Goal: Task Accomplishment & Management: Manage account settings

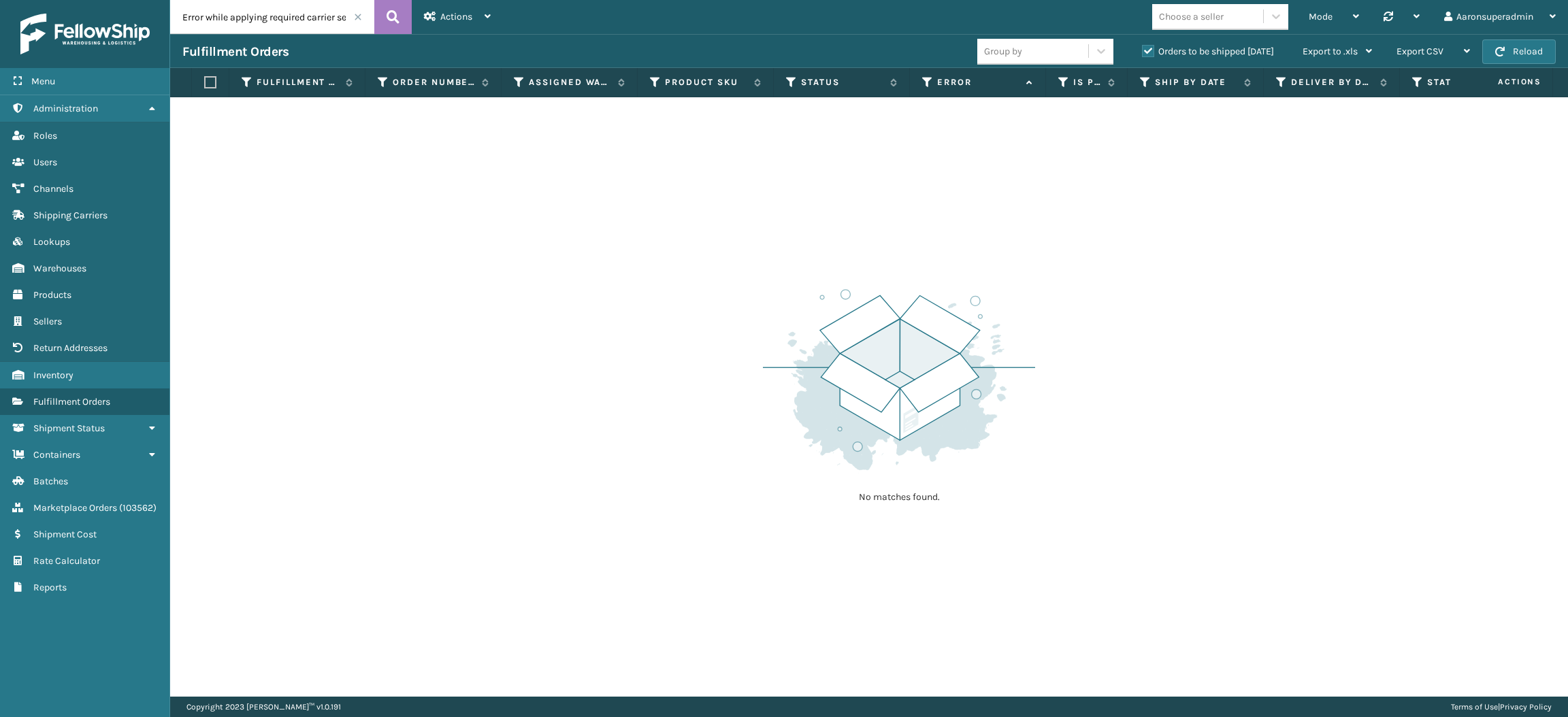
click at [354, 19] on span at bounding box center [358, 17] width 8 height 8
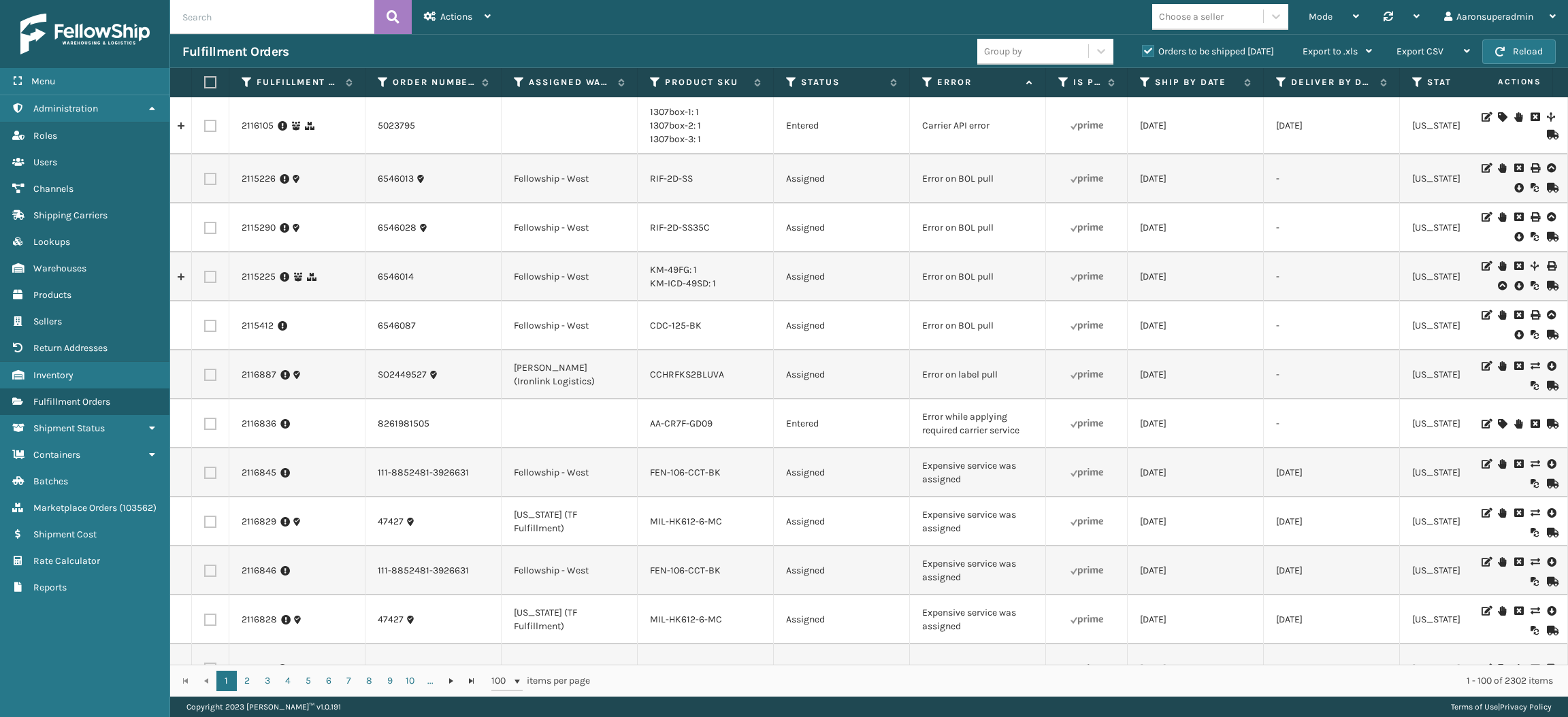
click at [1514, 186] on icon at bounding box center [1518, 188] width 8 height 14
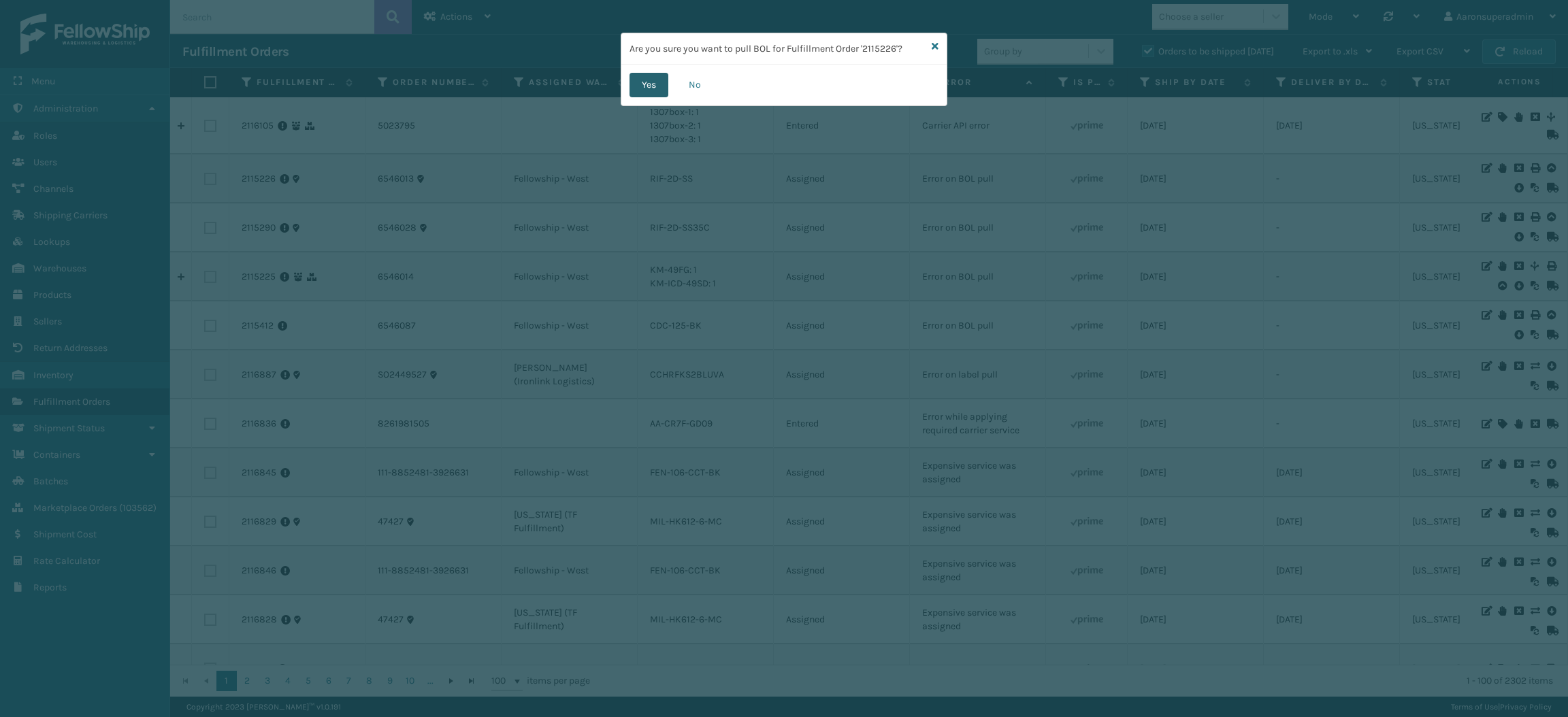
click at [644, 83] on button "Yes" at bounding box center [649, 85] width 39 height 25
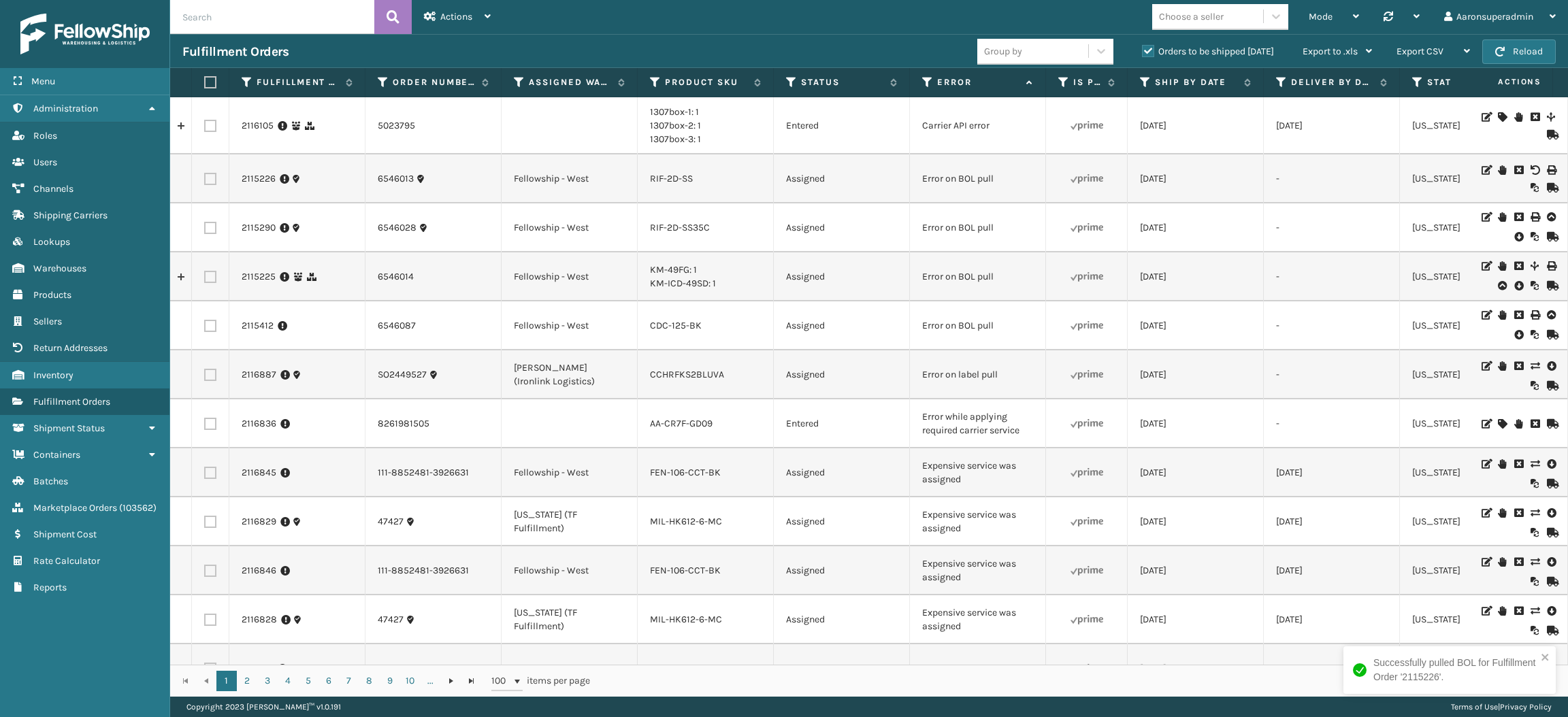
click at [1514, 232] on icon at bounding box center [1518, 237] width 8 height 14
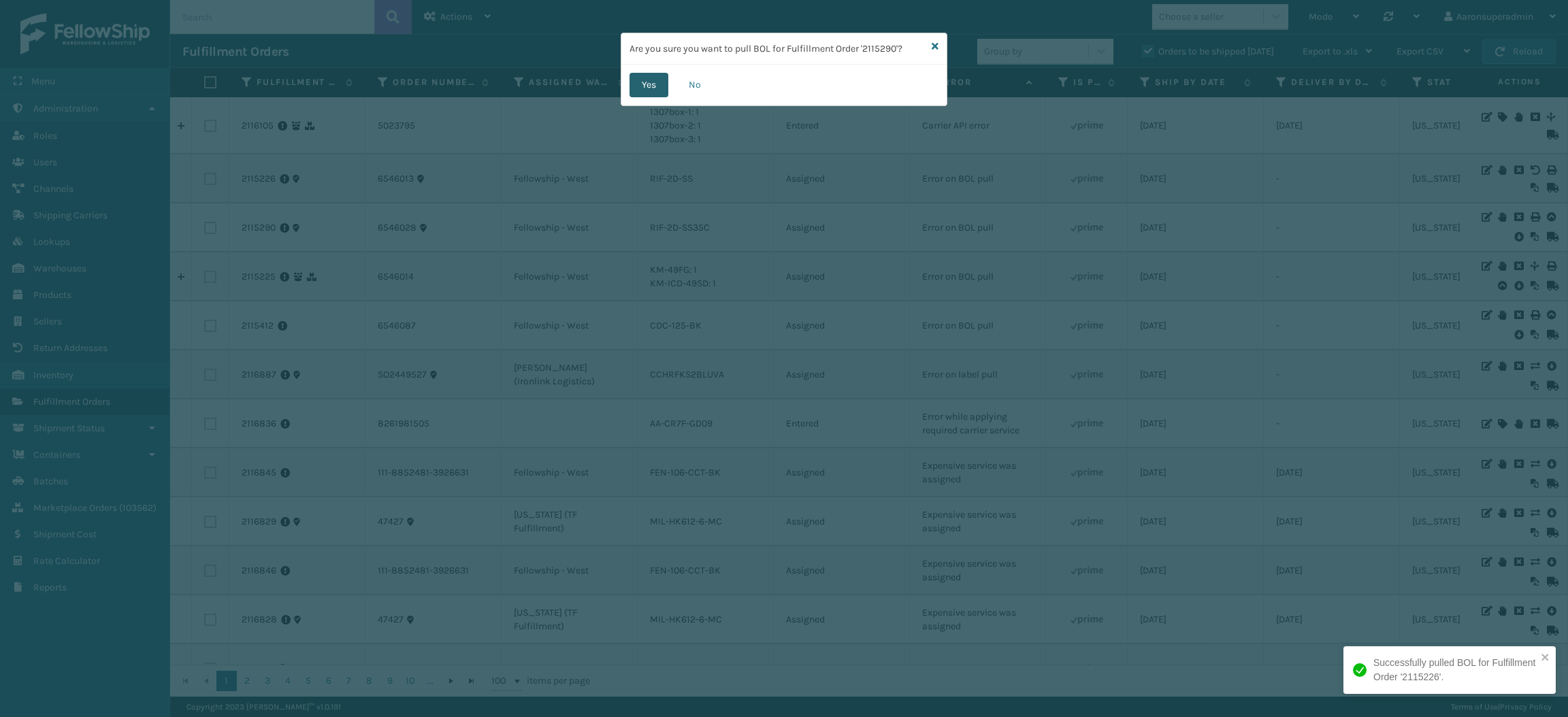
click at [639, 89] on button "Yes" at bounding box center [649, 85] width 39 height 25
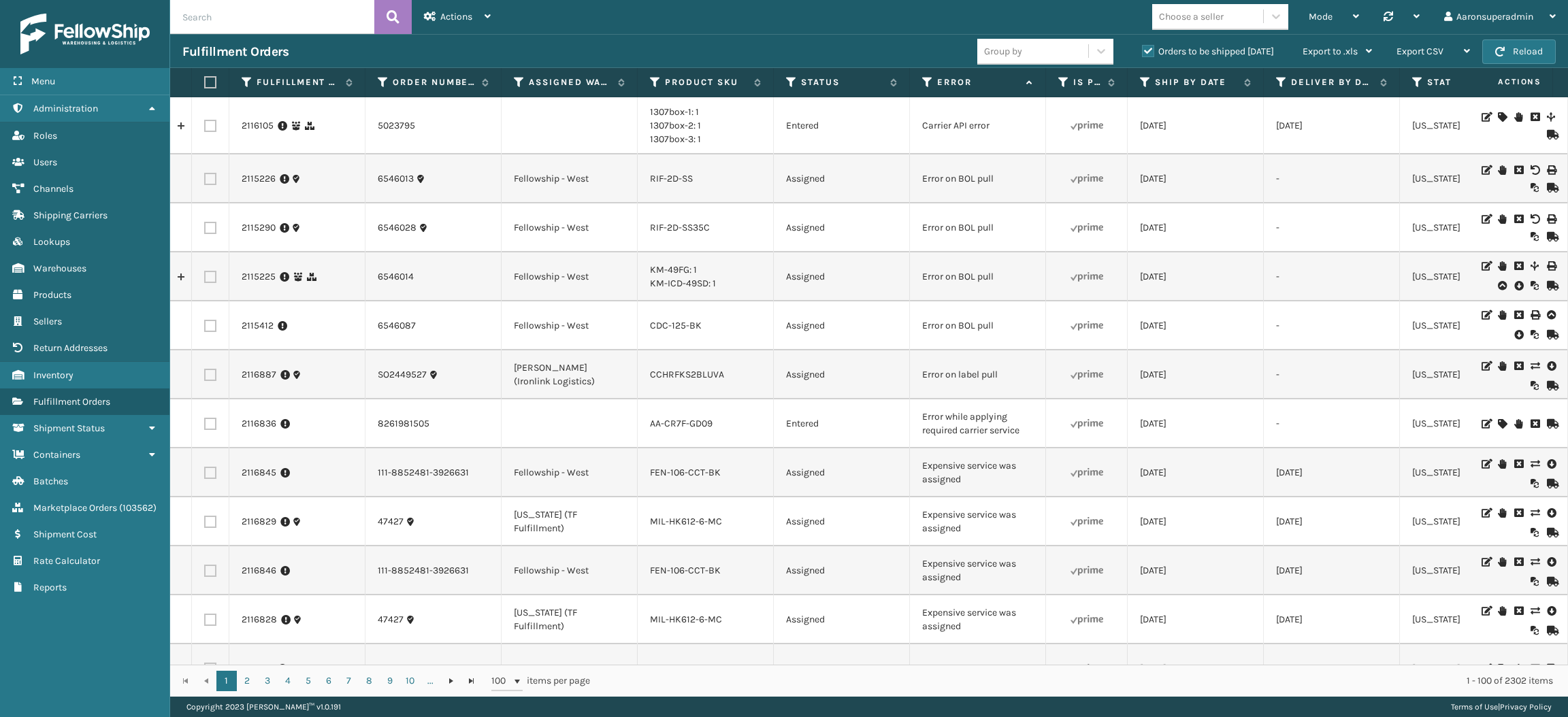
click at [1514, 284] on icon at bounding box center [1518, 286] width 8 height 14
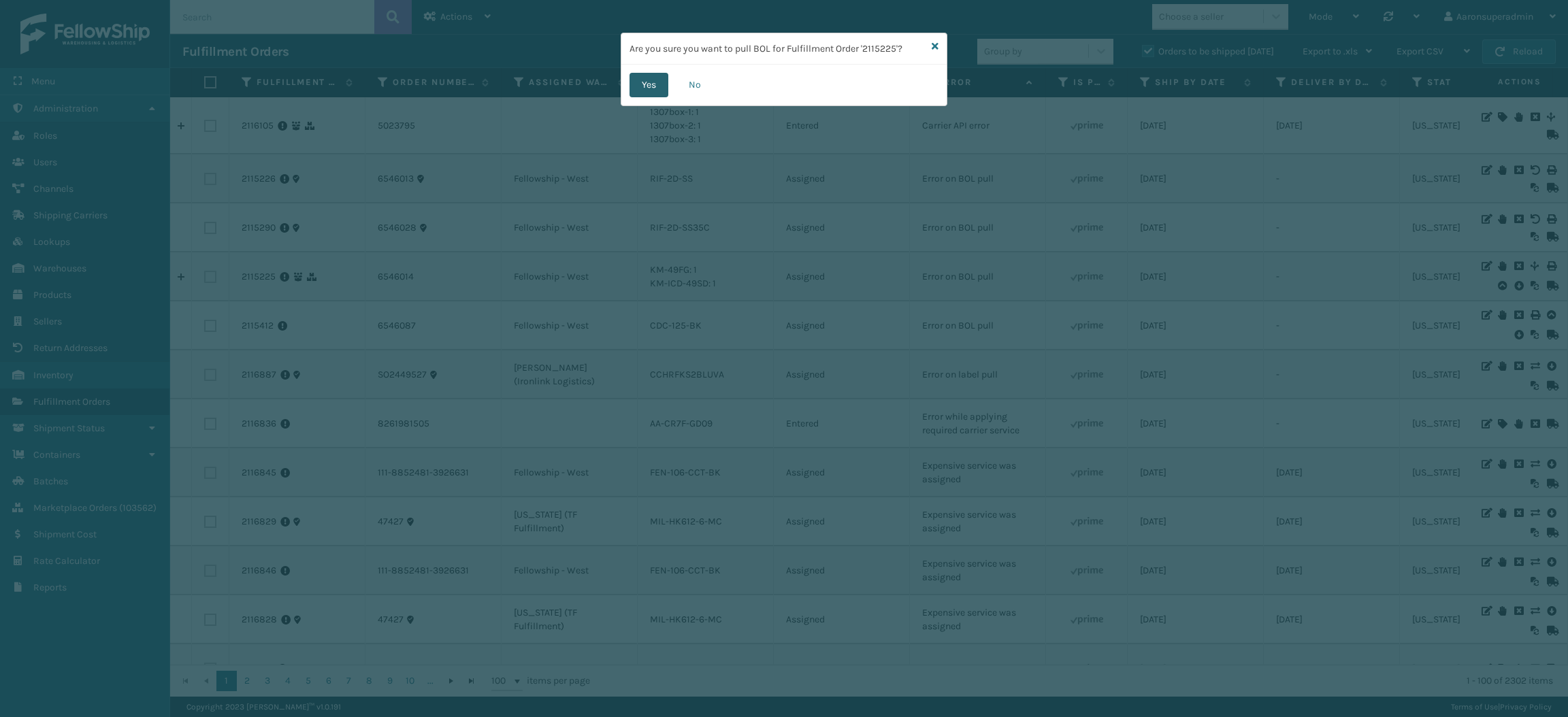
click at [650, 89] on button "Yes" at bounding box center [649, 85] width 39 height 25
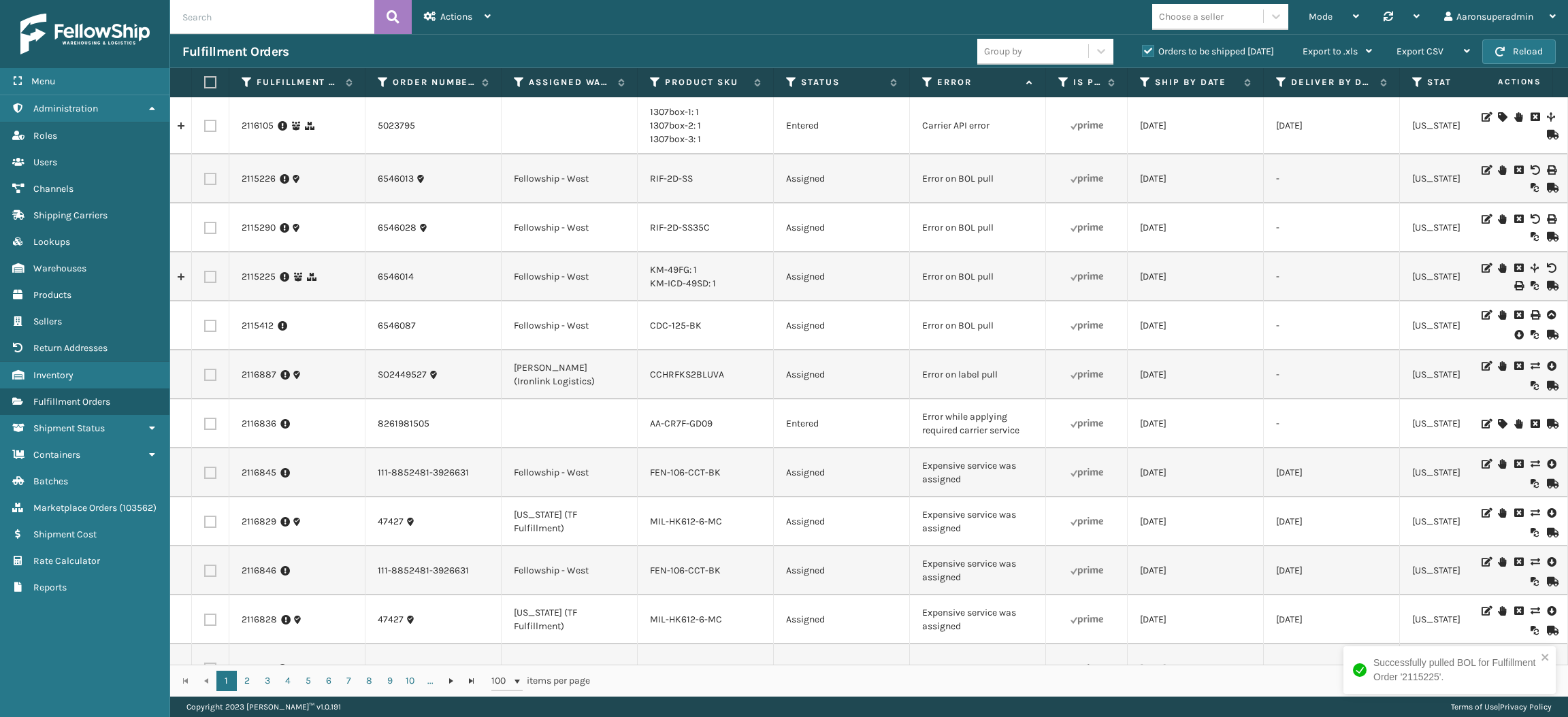
click at [1514, 334] on icon at bounding box center [1518, 335] width 8 height 14
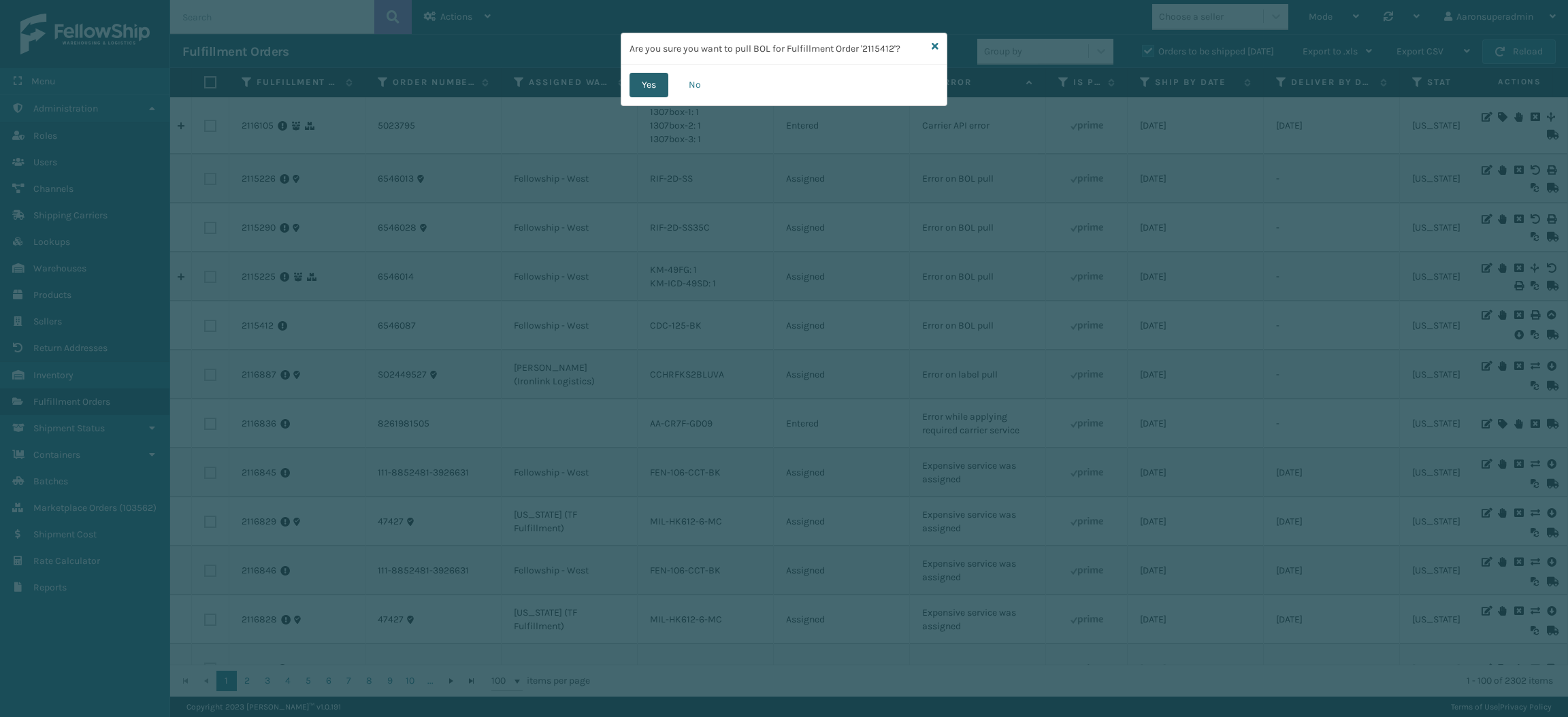
click at [642, 84] on button "Yes" at bounding box center [649, 85] width 39 height 25
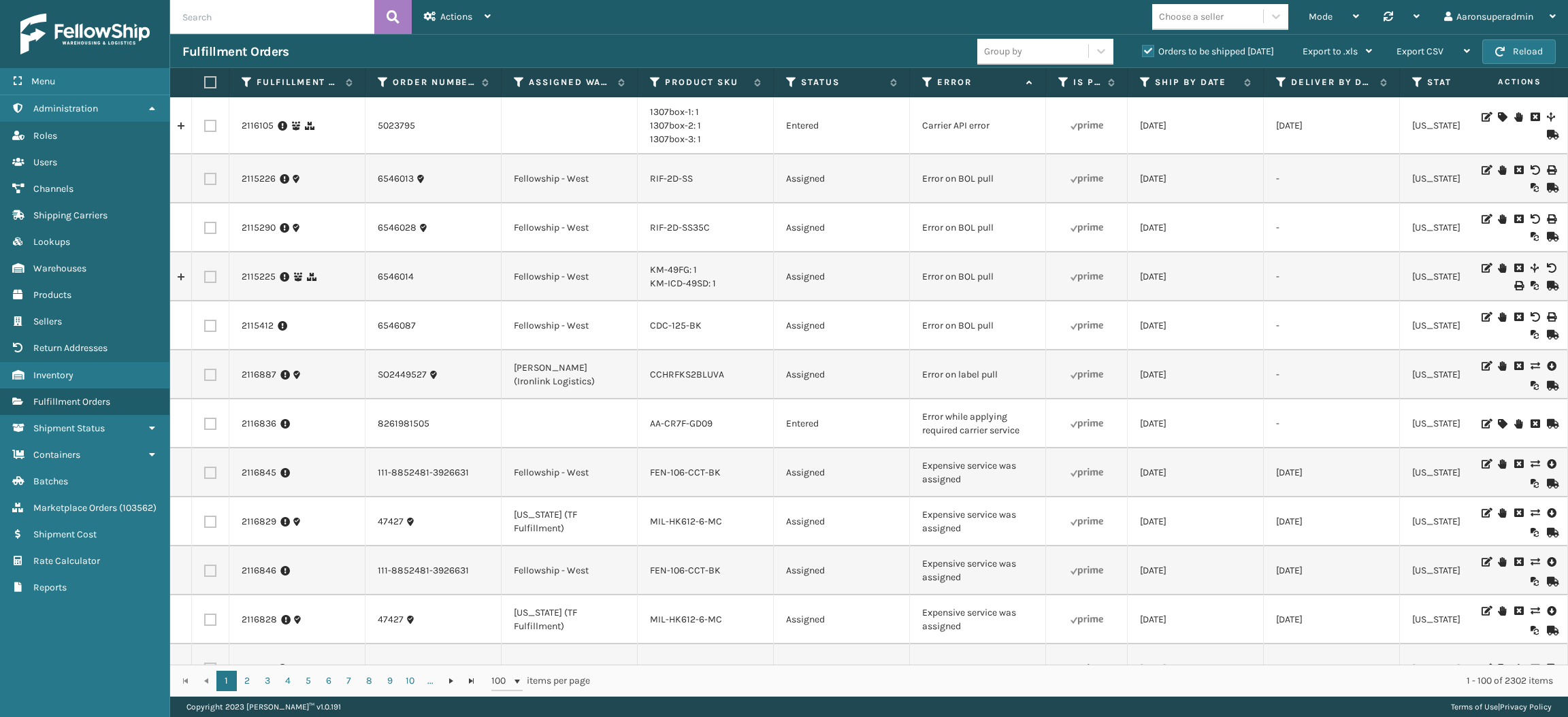
click at [1547, 366] on icon at bounding box center [1551, 366] width 8 height 14
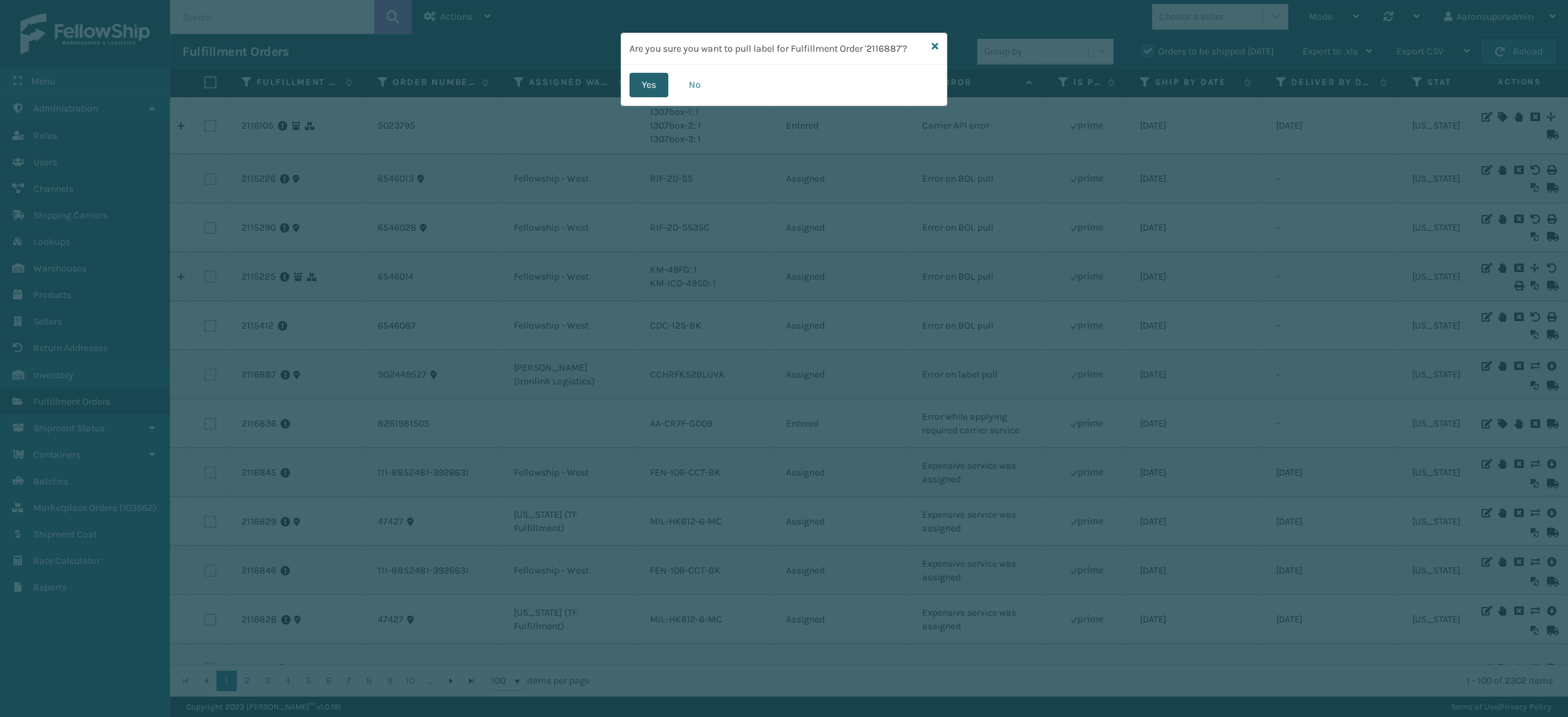
click at [656, 83] on button "Yes" at bounding box center [649, 85] width 39 height 25
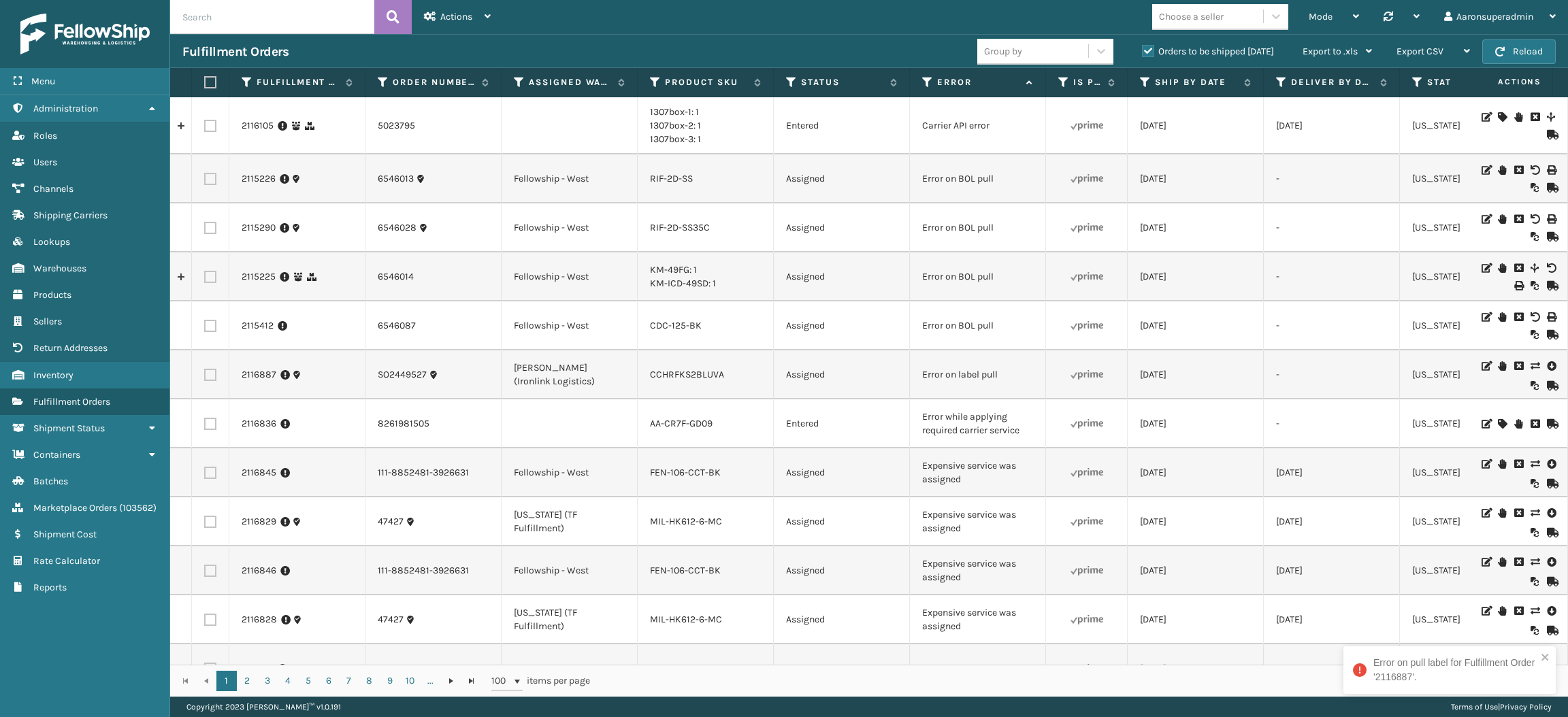
click at [209, 323] on label at bounding box center [210, 326] width 12 height 12
click at [205, 323] on input "checkbox" at bounding box center [204, 324] width 1 height 9
checkbox input "true"
click at [209, 275] on label at bounding box center [210, 277] width 12 height 12
click at [205, 275] on input "checkbox" at bounding box center [204, 275] width 1 height 9
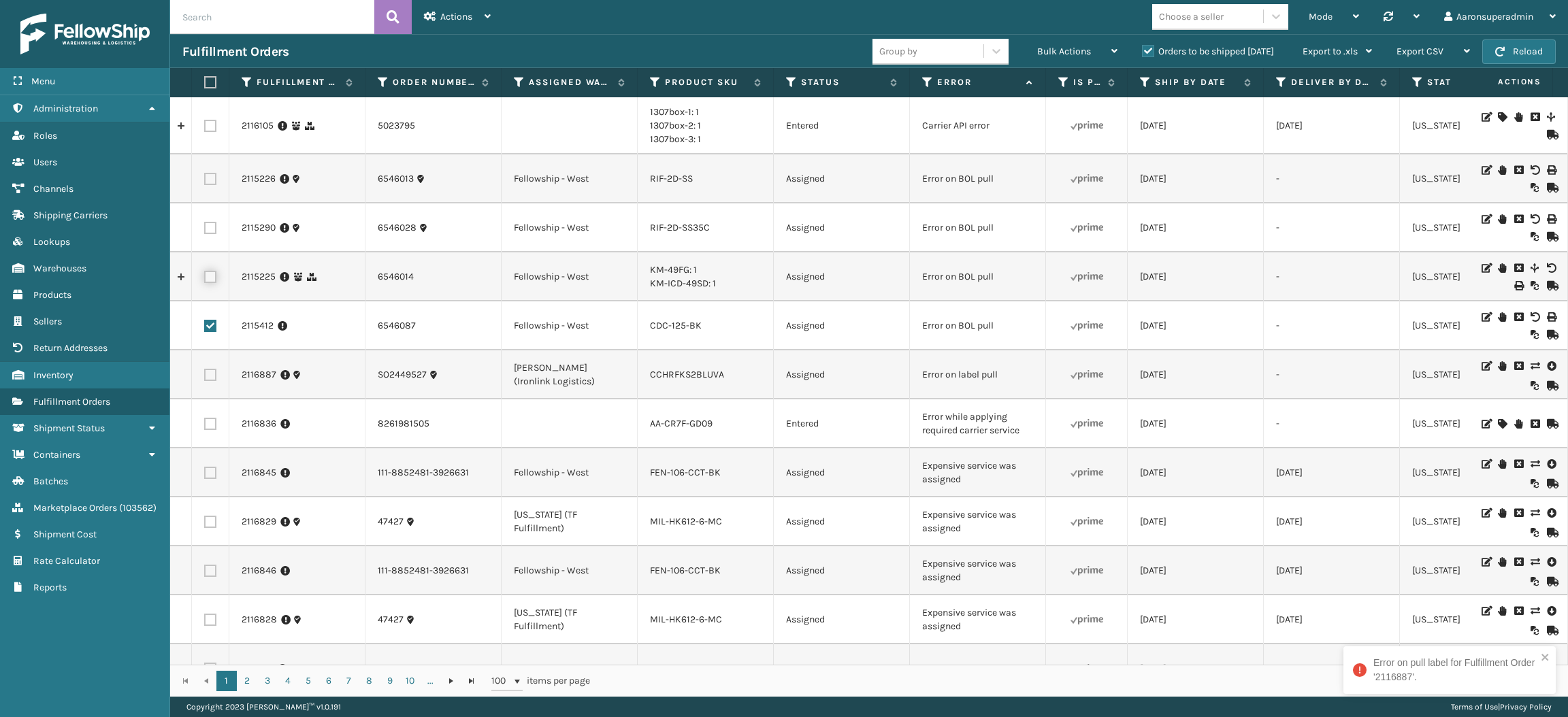
checkbox input "true"
click at [208, 225] on label at bounding box center [210, 228] width 12 height 12
click at [205, 225] on input "checkbox" at bounding box center [204, 226] width 1 height 9
checkbox input "true"
click at [214, 179] on label at bounding box center [210, 179] width 12 height 12
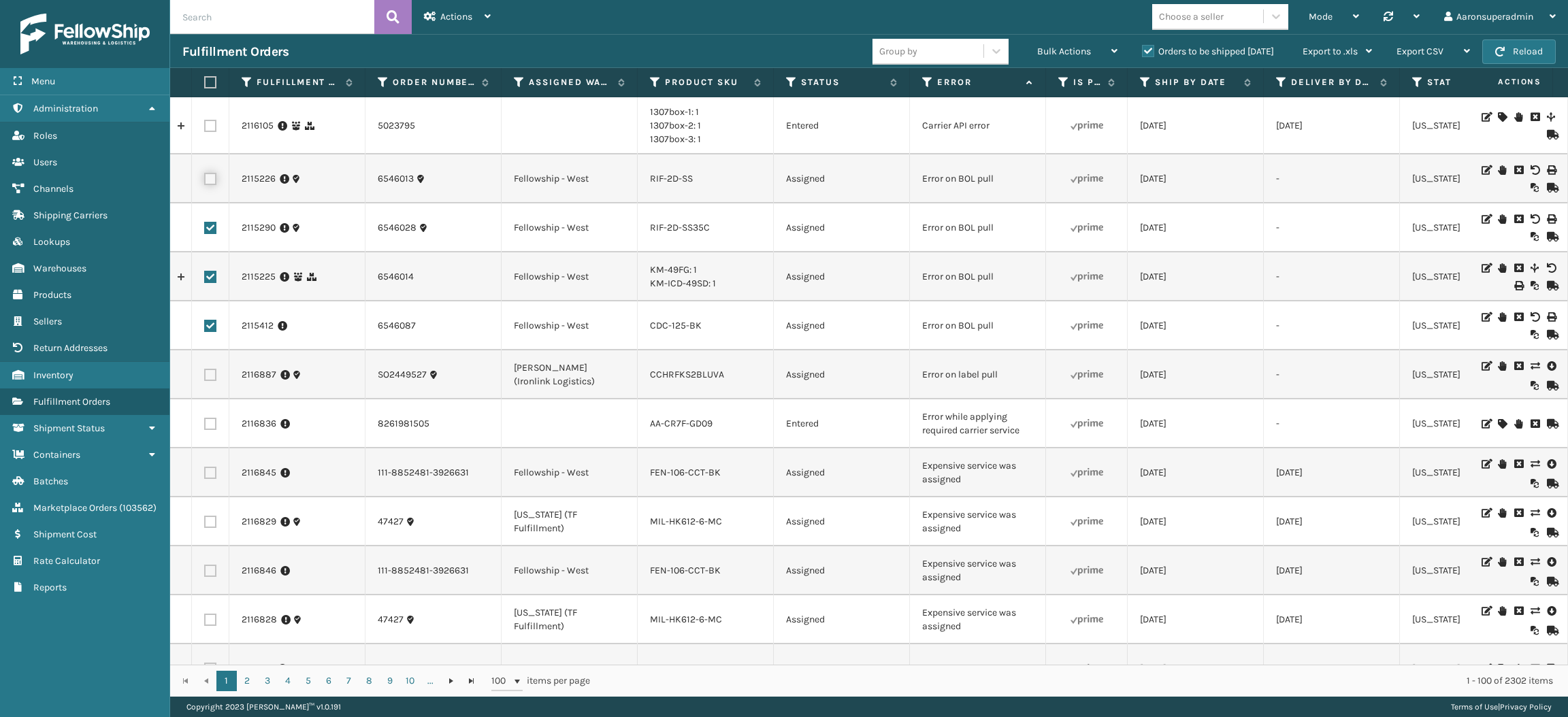
click at [205, 179] on input "checkbox" at bounding box center [204, 177] width 1 height 9
click at [1067, 43] on div "Bulk Actions" at bounding box center [1077, 51] width 80 height 34
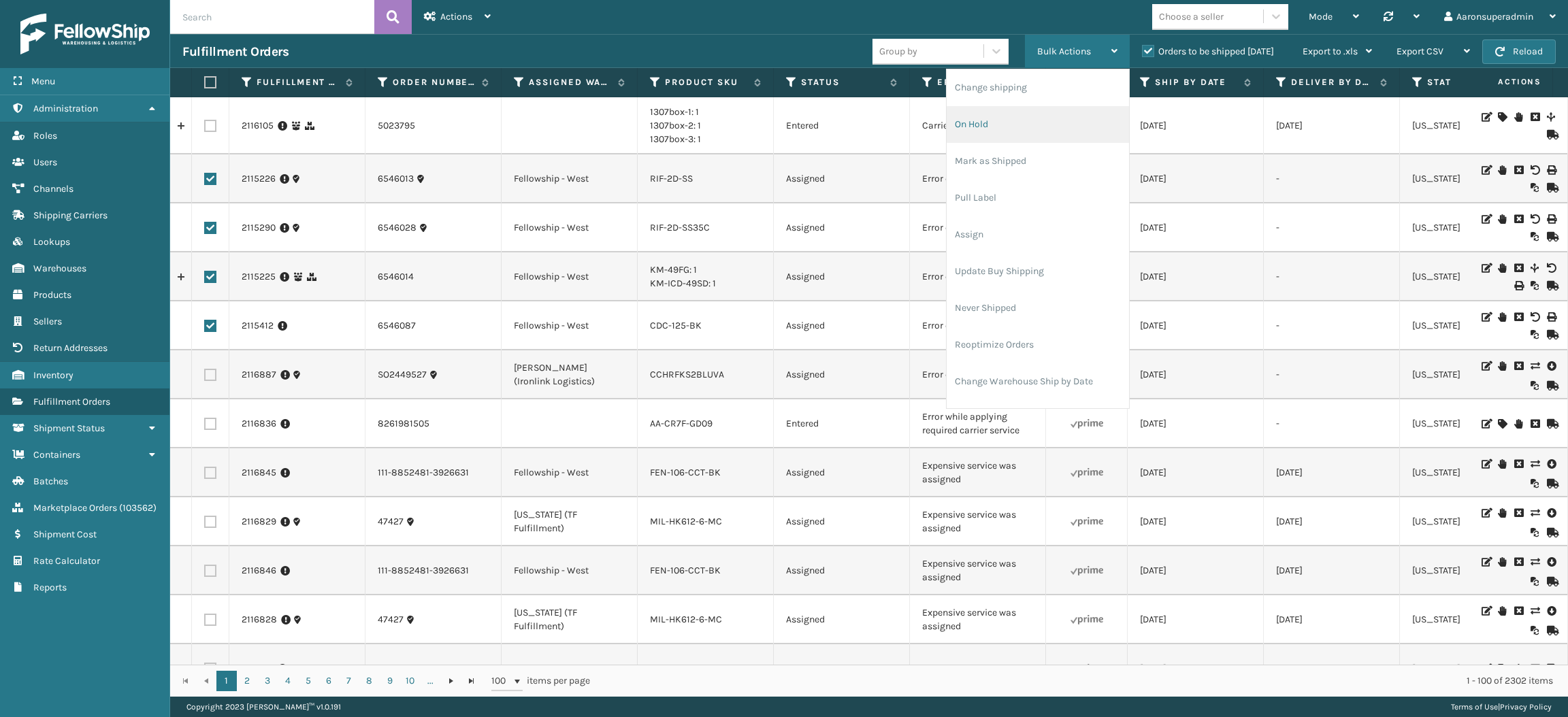
click at [1012, 132] on li "On Hold" at bounding box center [1038, 124] width 183 height 37
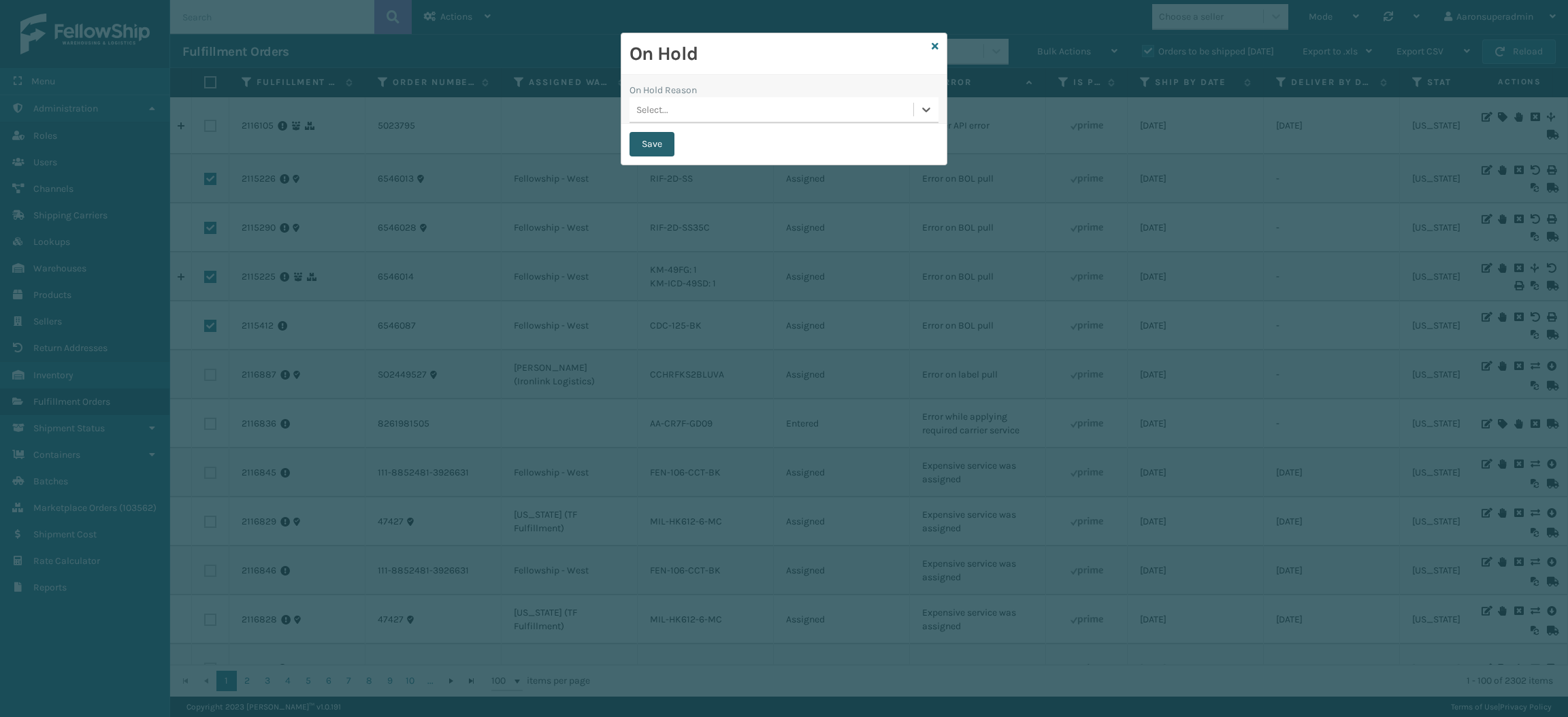
click at [659, 152] on button "Save" at bounding box center [652, 144] width 45 height 25
checkbox input "false"
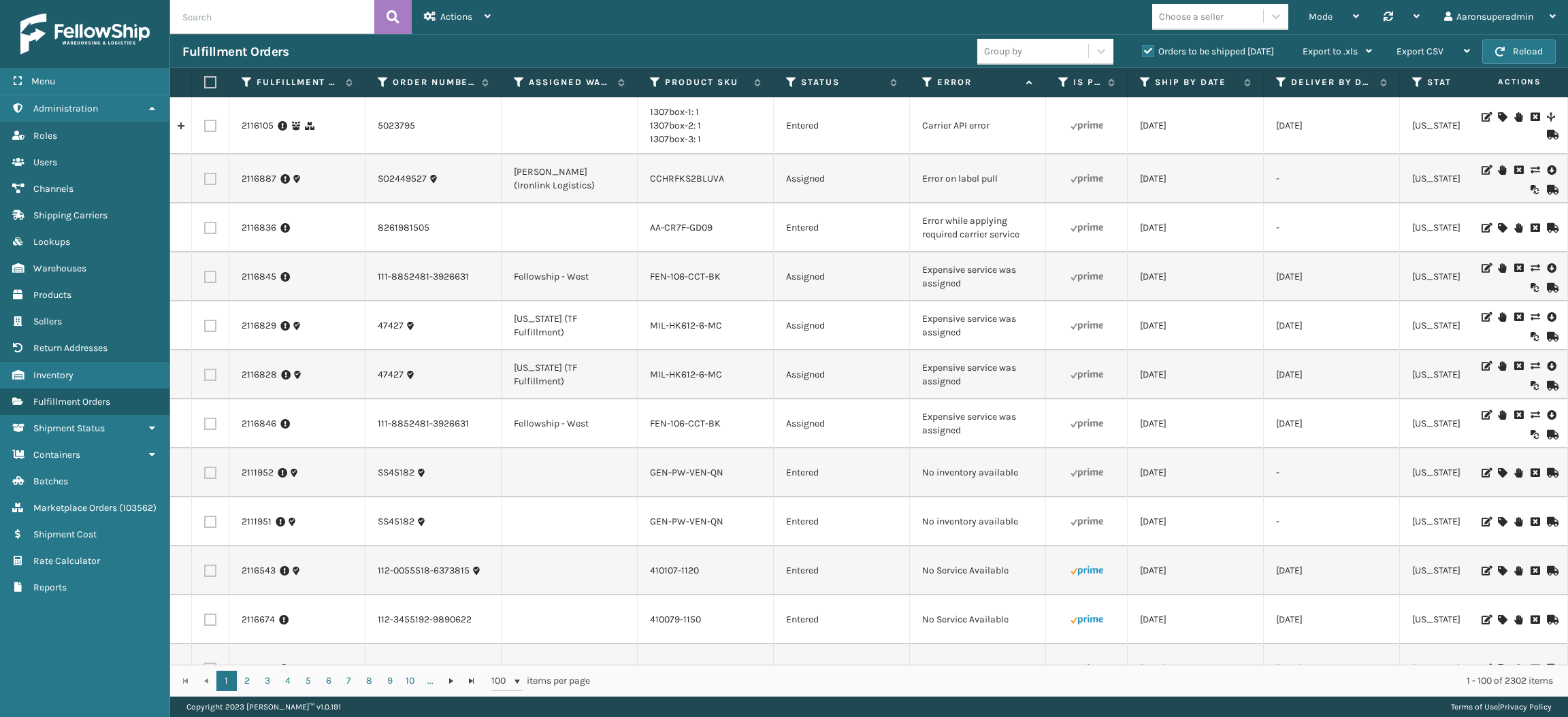
click at [198, 376] on td at bounding box center [210, 374] width 37 height 49
click at [208, 373] on label at bounding box center [210, 375] width 12 height 12
click at [205, 373] on input "checkbox" at bounding box center [204, 373] width 1 height 9
checkbox input "true"
click at [211, 325] on label at bounding box center [210, 326] width 12 height 12
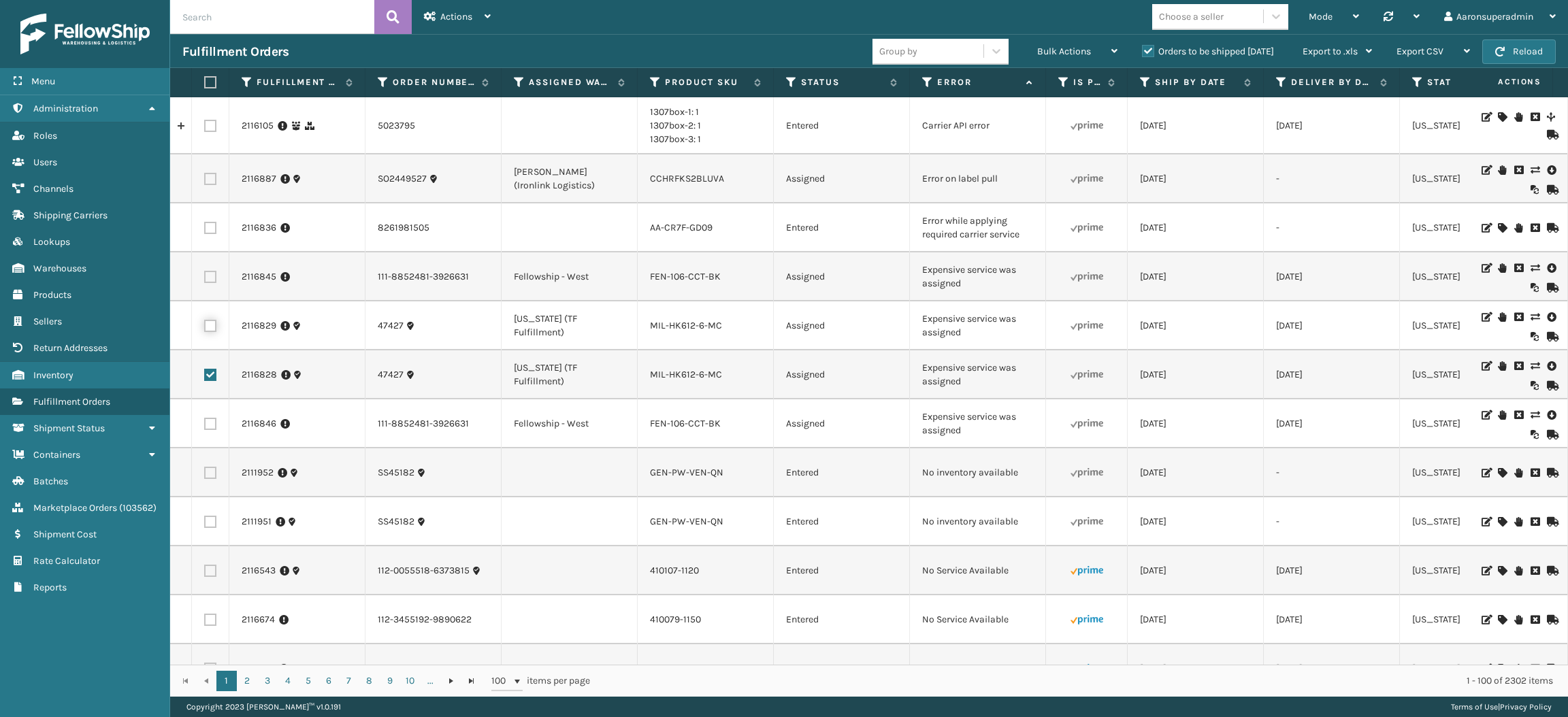
click at [205, 325] on input "checkbox" at bounding box center [204, 324] width 1 height 9
click at [1071, 48] on span "Bulk Actions" at bounding box center [1064, 51] width 54 height 12
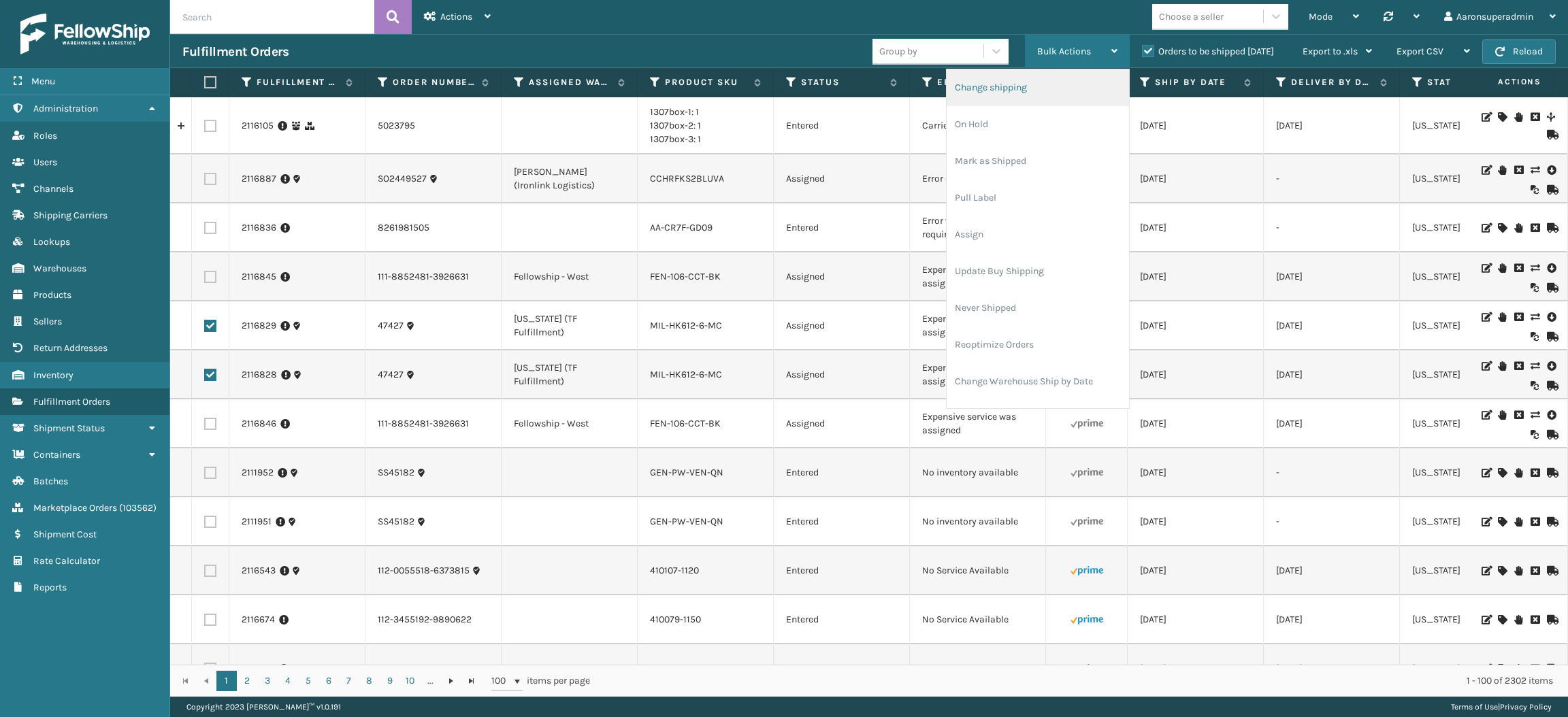
click at [1044, 84] on li "Change shipping" at bounding box center [1038, 88] width 183 height 37
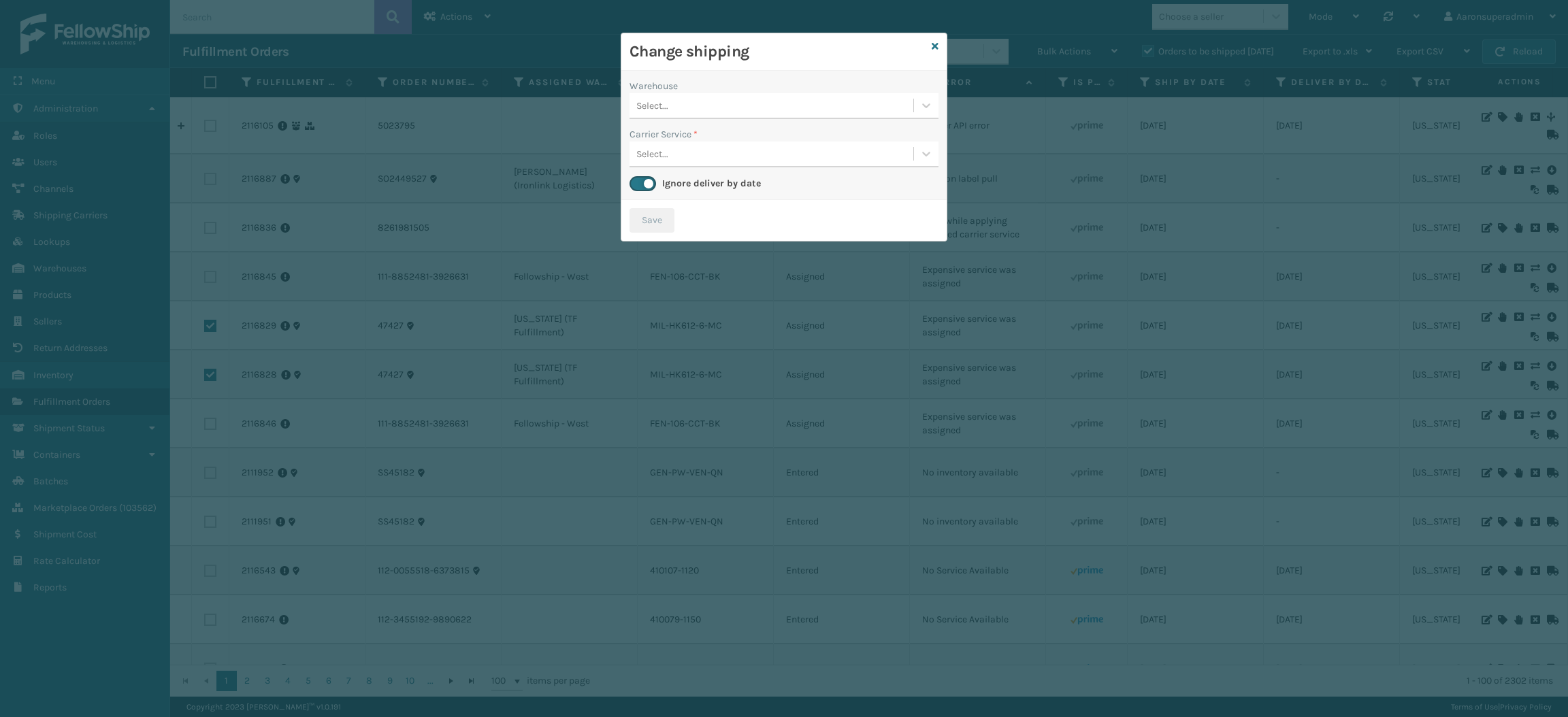
click at [793, 105] on div "Select..." at bounding box center [772, 105] width 284 height 23
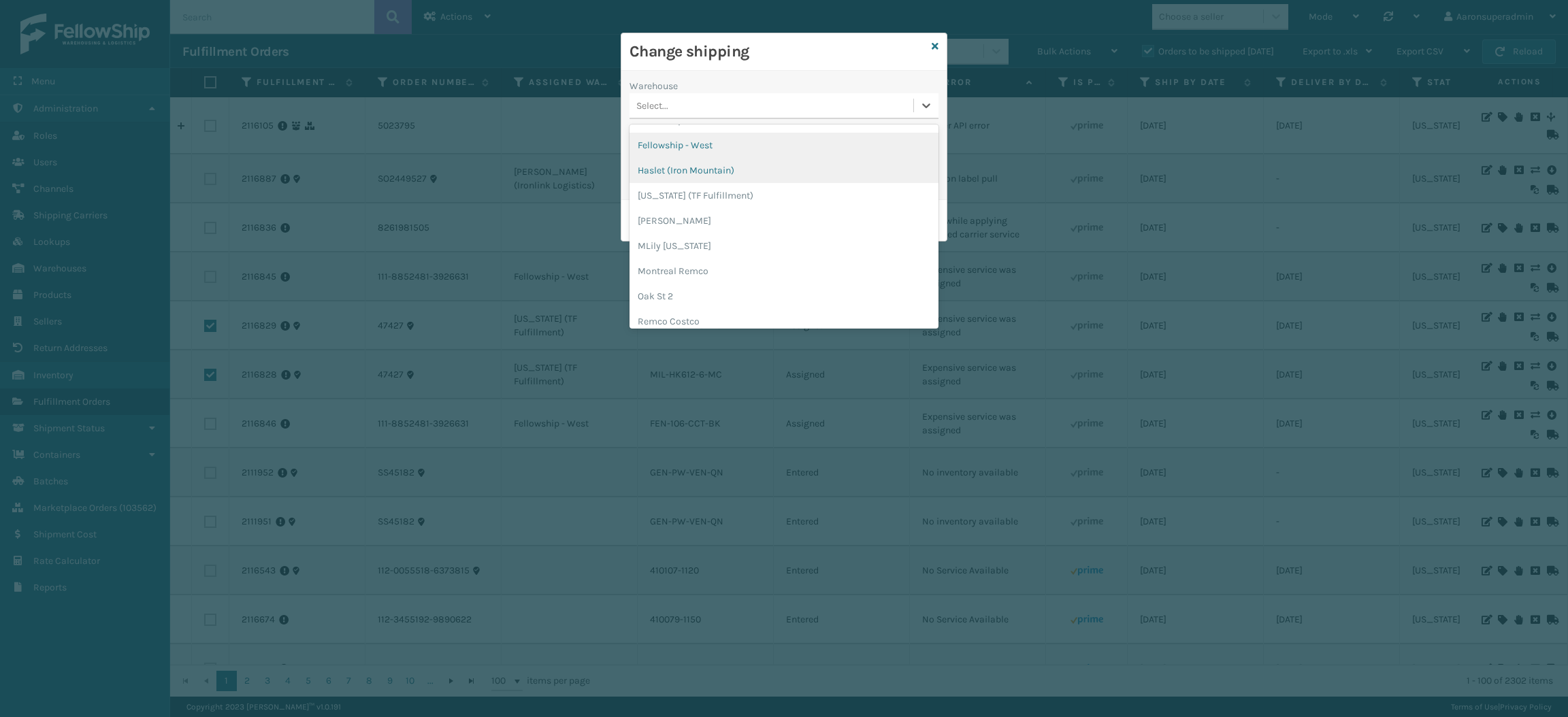
scroll to position [16, 0]
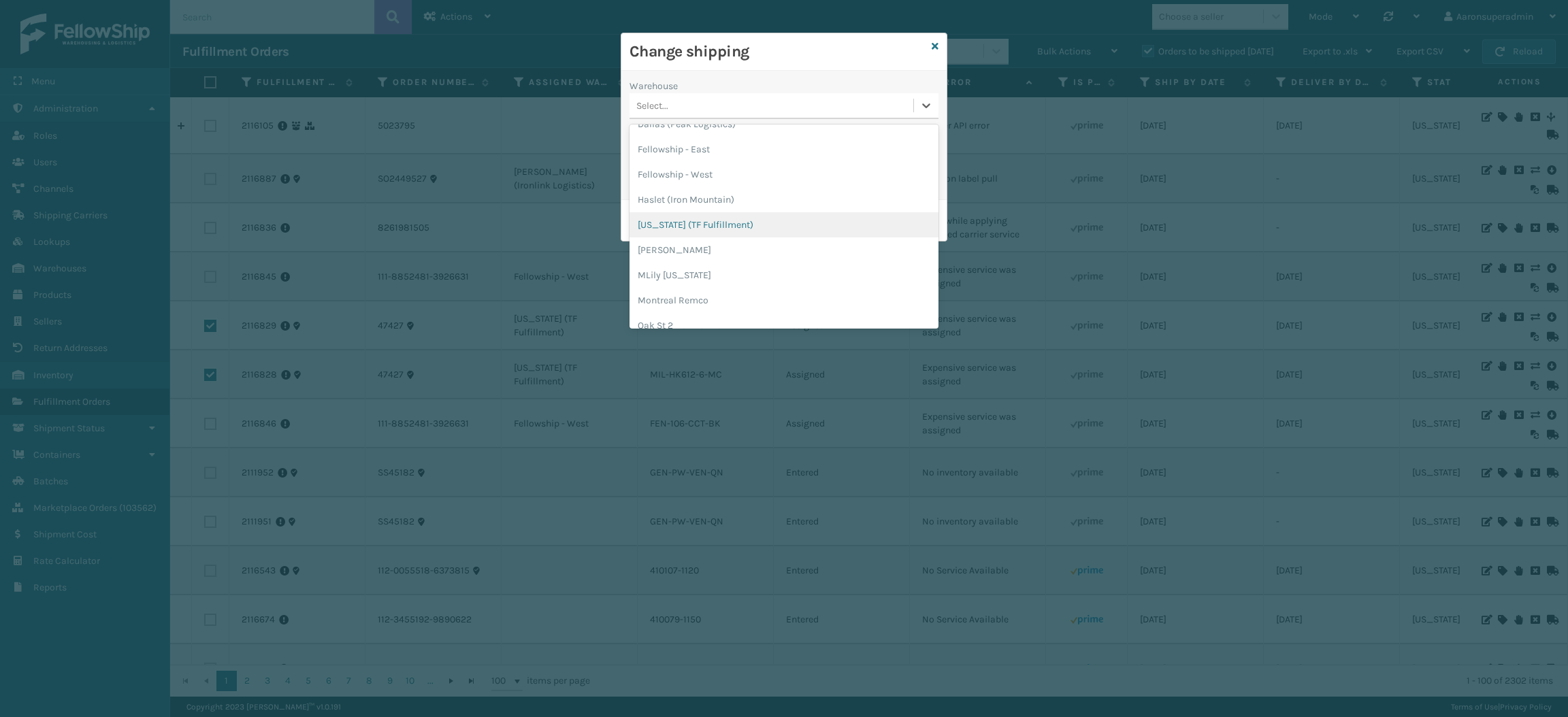
click at [697, 231] on div "[US_STATE] (TF Fulfillment)" at bounding box center [784, 225] width 309 height 26
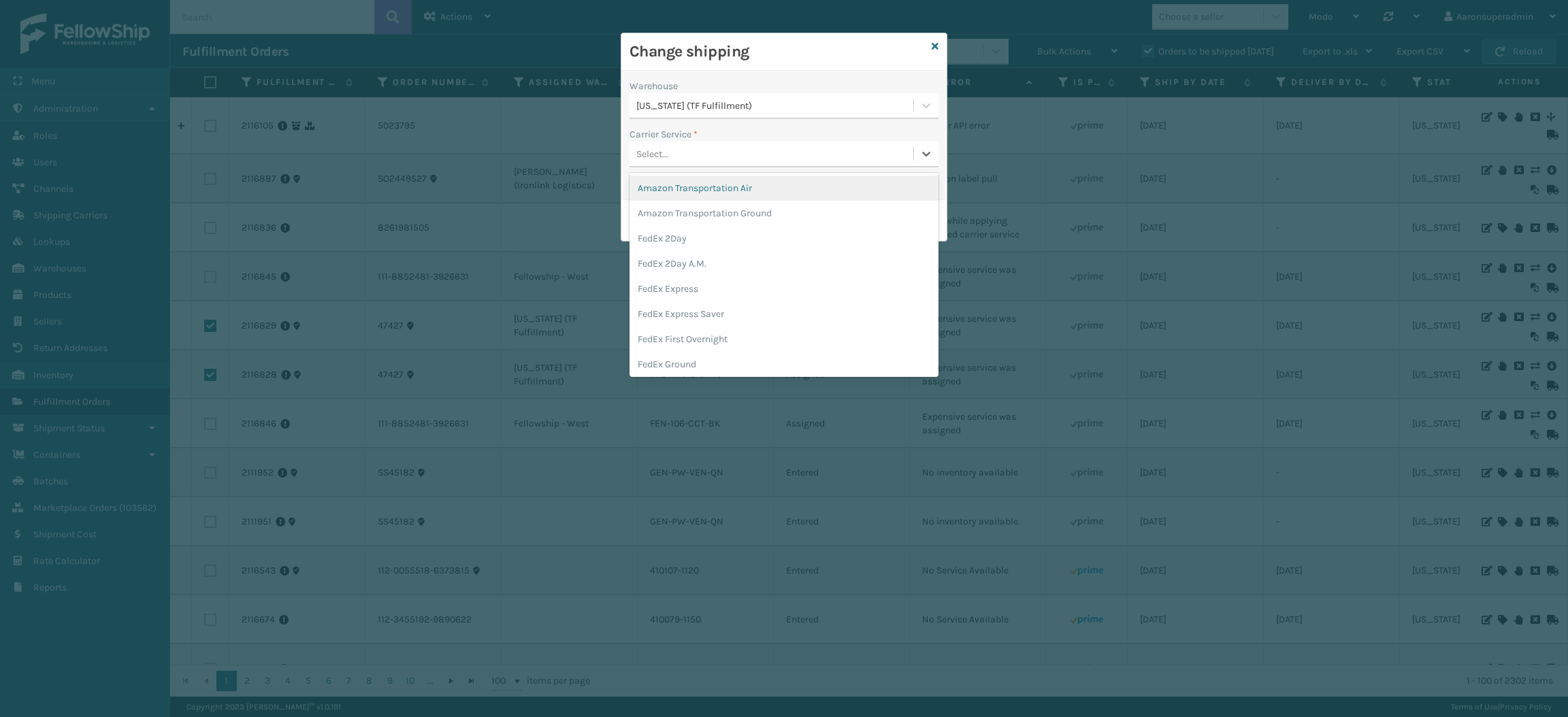
click at [677, 151] on div "Select..." at bounding box center [772, 154] width 284 height 23
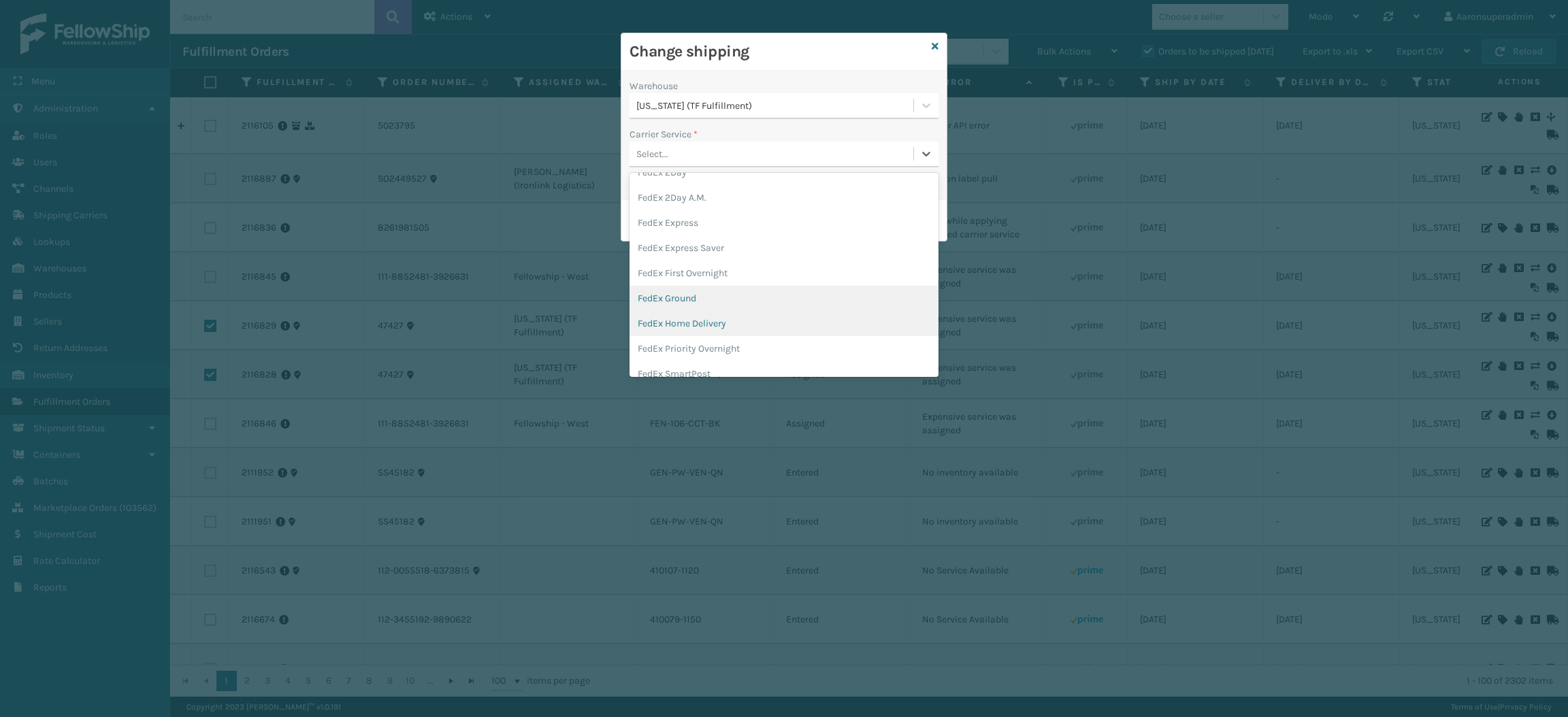
click at [672, 307] on div "FedEx Ground" at bounding box center [784, 299] width 309 height 26
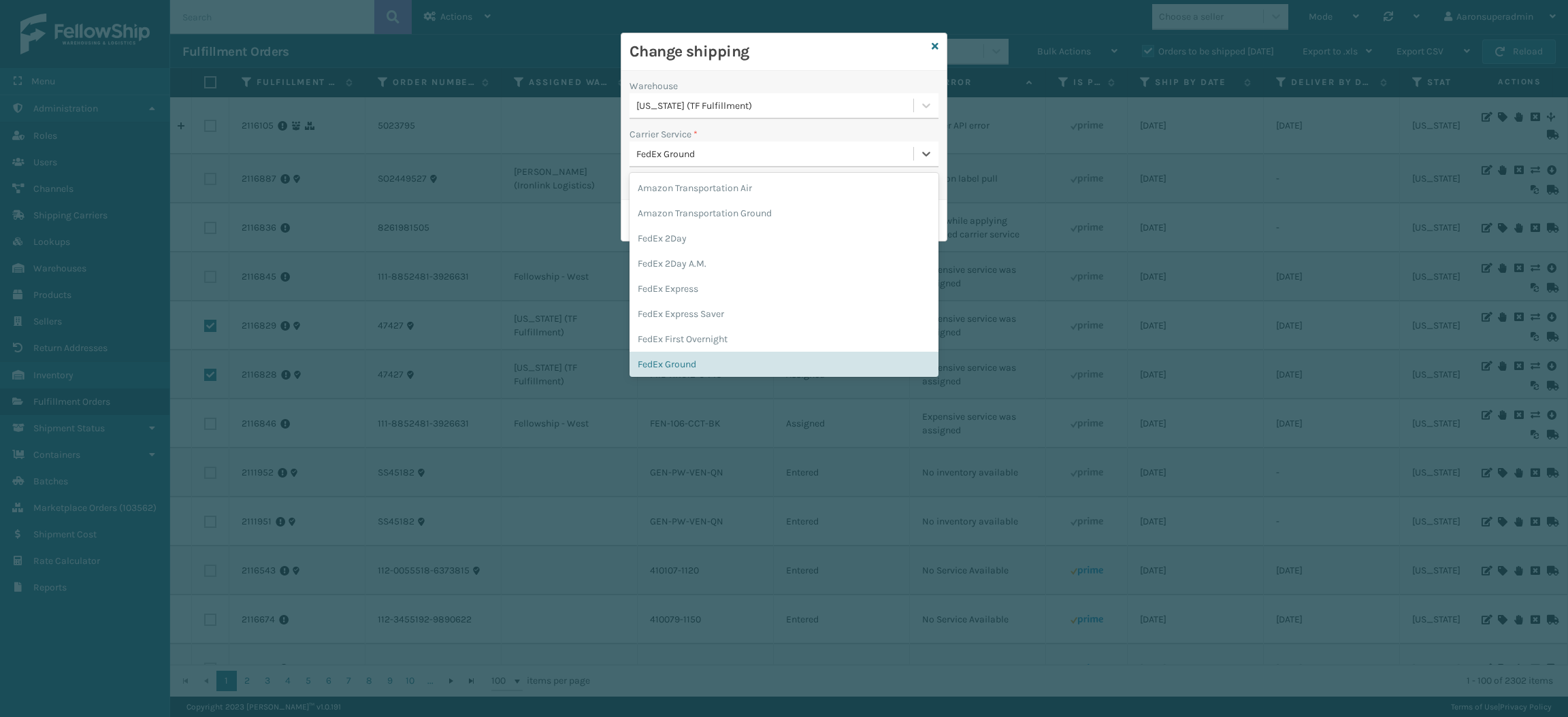
click at [676, 150] on div "FedEx Ground" at bounding box center [776, 154] width 279 height 14
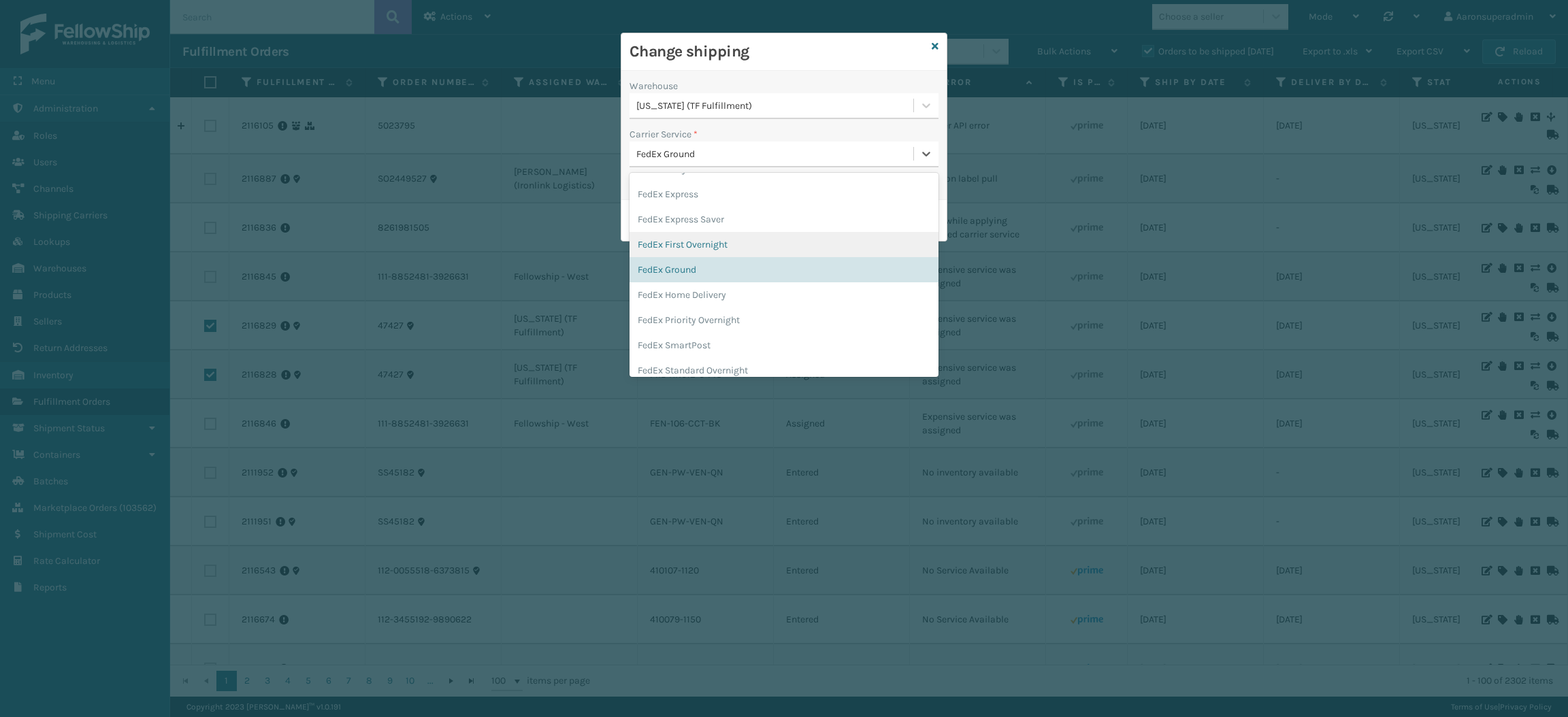
scroll to position [96, 0]
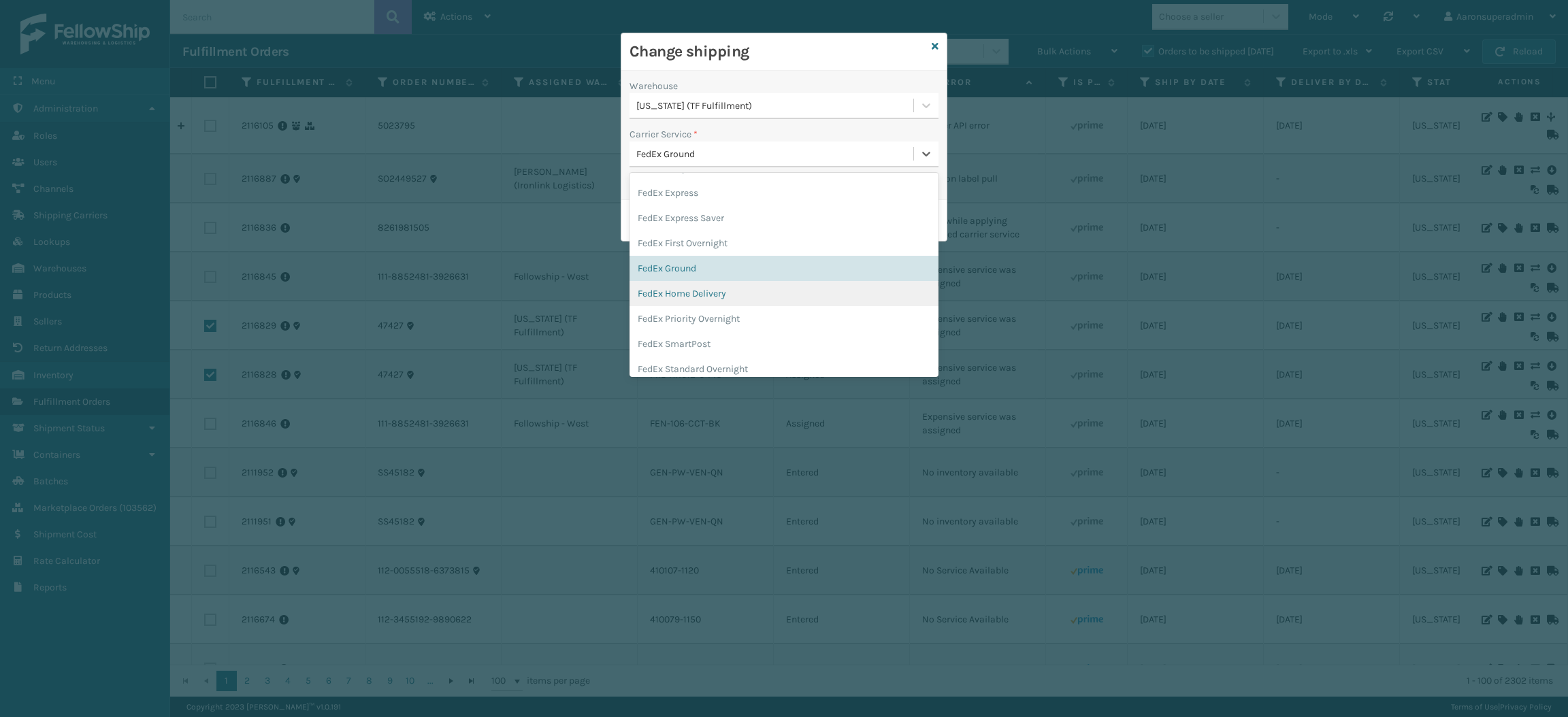
click at [674, 295] on div "FedEx Home Delivery" at bounding box center [784, 294] width 309 height 26
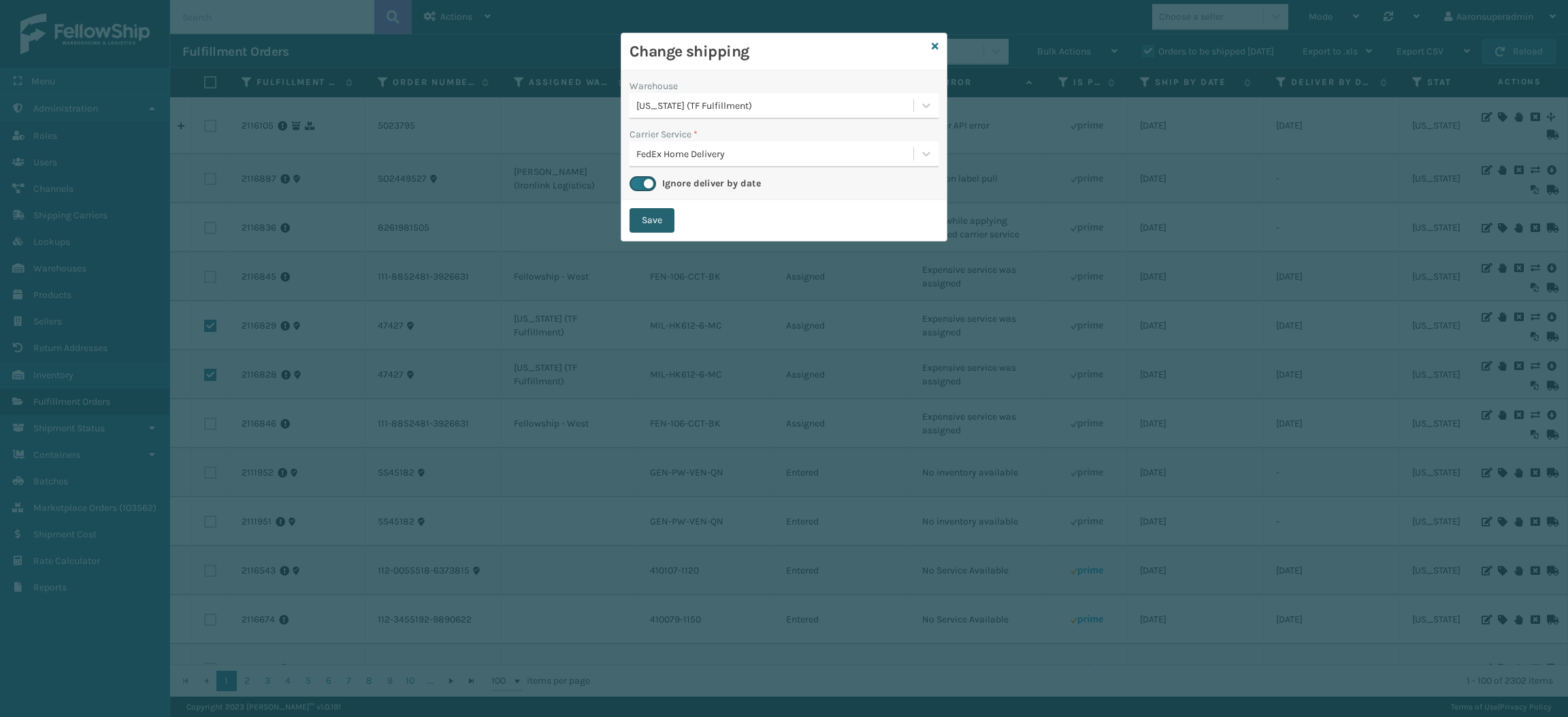
click at [658, 227] on button "Save" at bounding box center [652, 221] width 45 height 25
checkbox input "false"
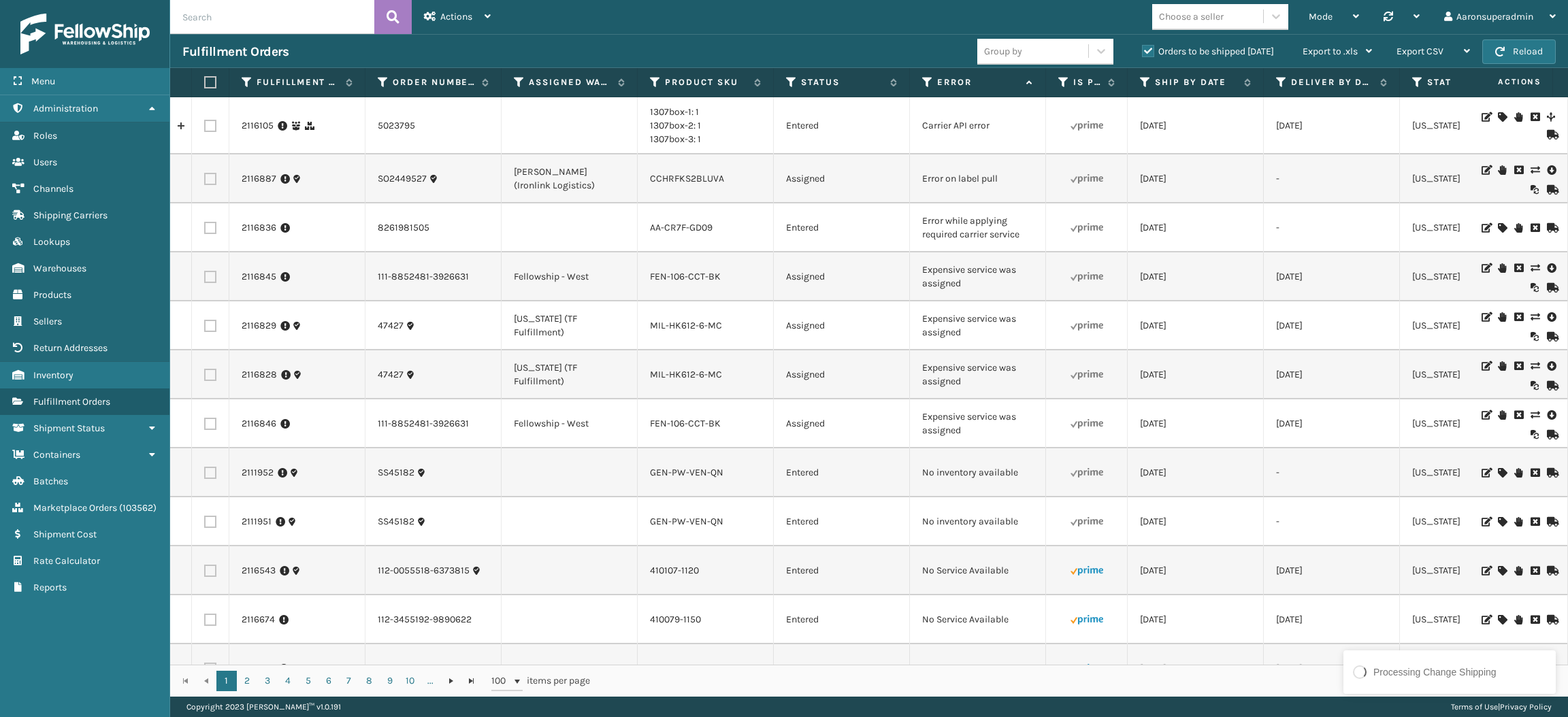
click at [205, 281] on label at bounding box center [210, 277] width 12 height 12
click at [205, 280] on input "checkbox" at bounding box center [204, 275] width 1 height 9
checkbox input "true"
click at [209, 422] on label at bounding box center [210, 424] width 12 height 12
click at [205, 422] on input "checkbox" at bounding box center [204, 422] width 1 height 9
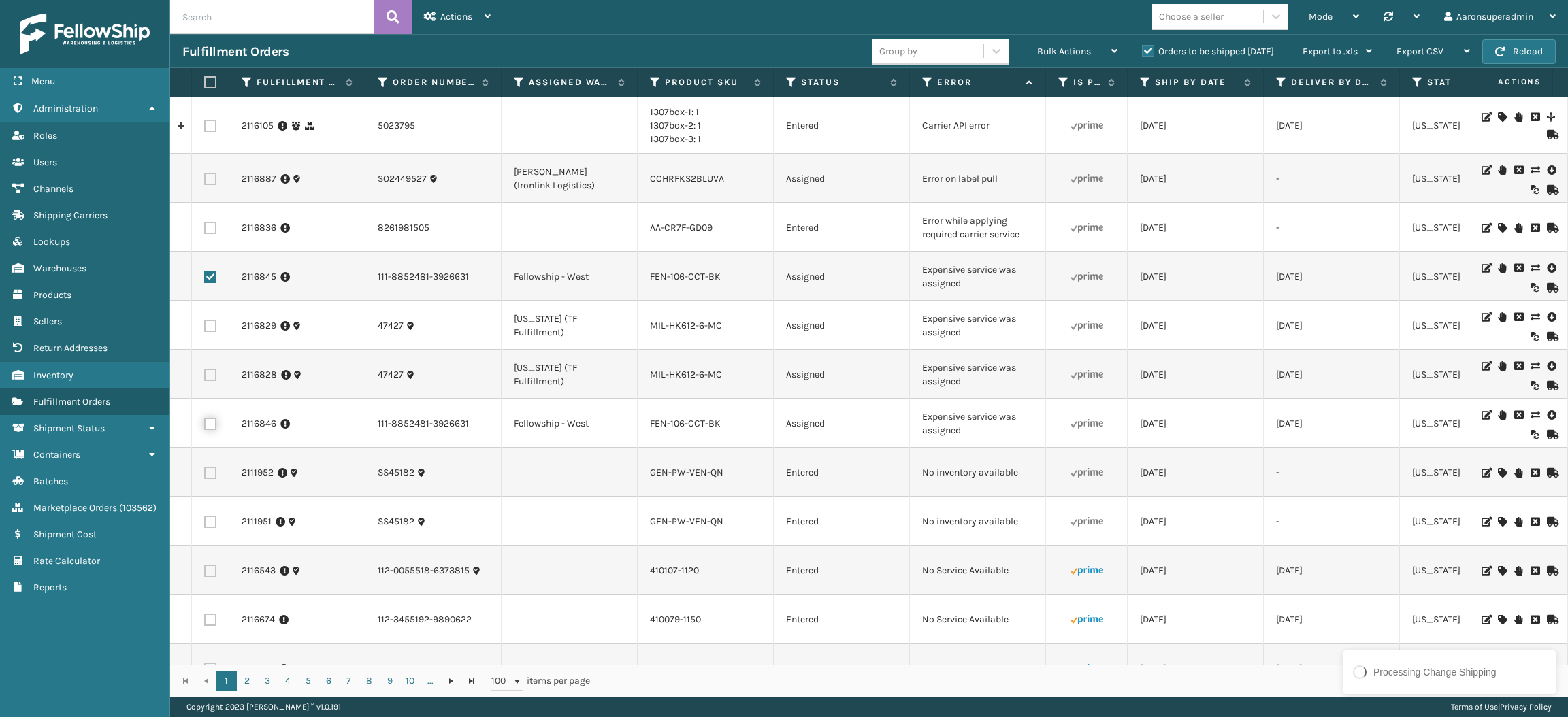
checkbox input "true"
click at [1047, 65] on div "Bulk Actions" at bounding box center [1077, 51] width 80 height 34
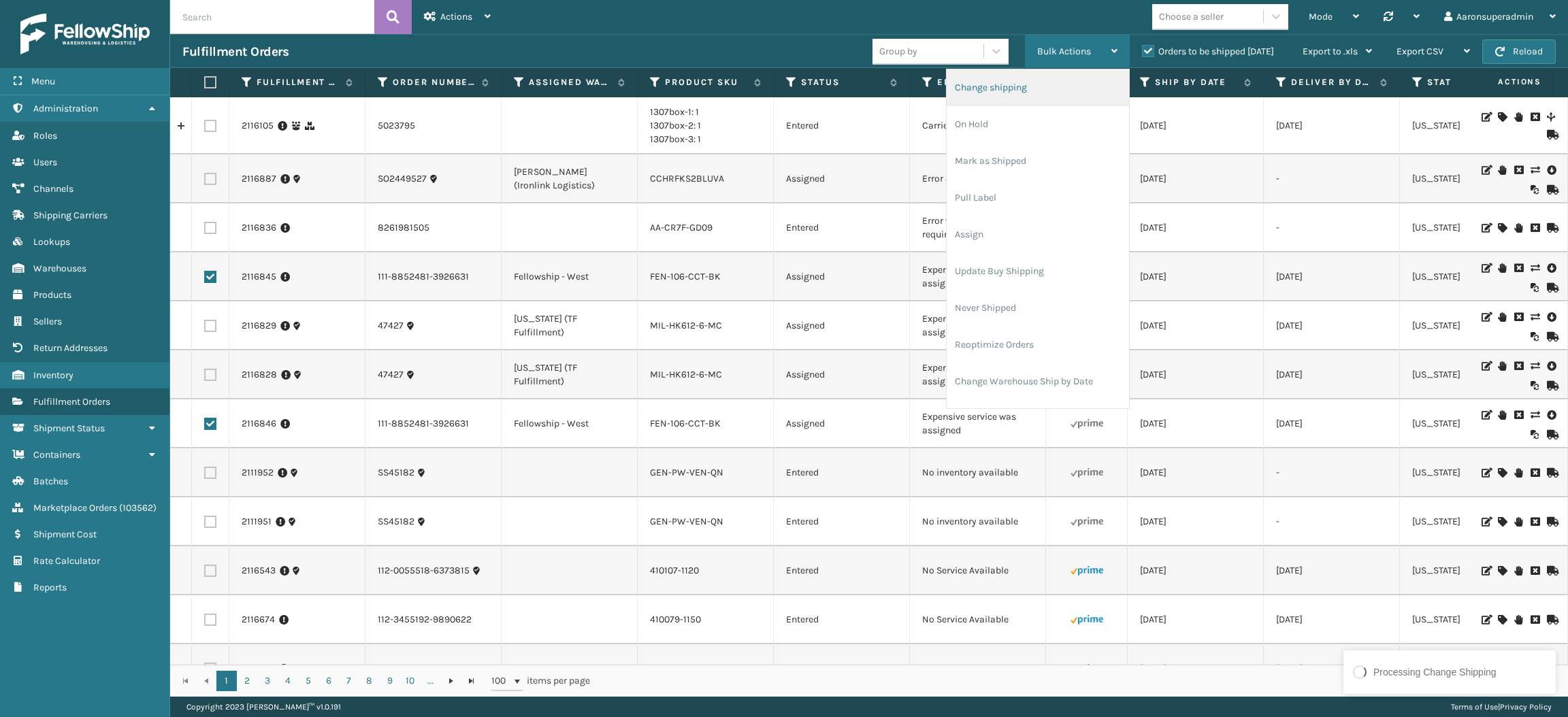
click at [1016, 81] on li "Change shipping" at bounding box center [1038, 88] width 183 height 37
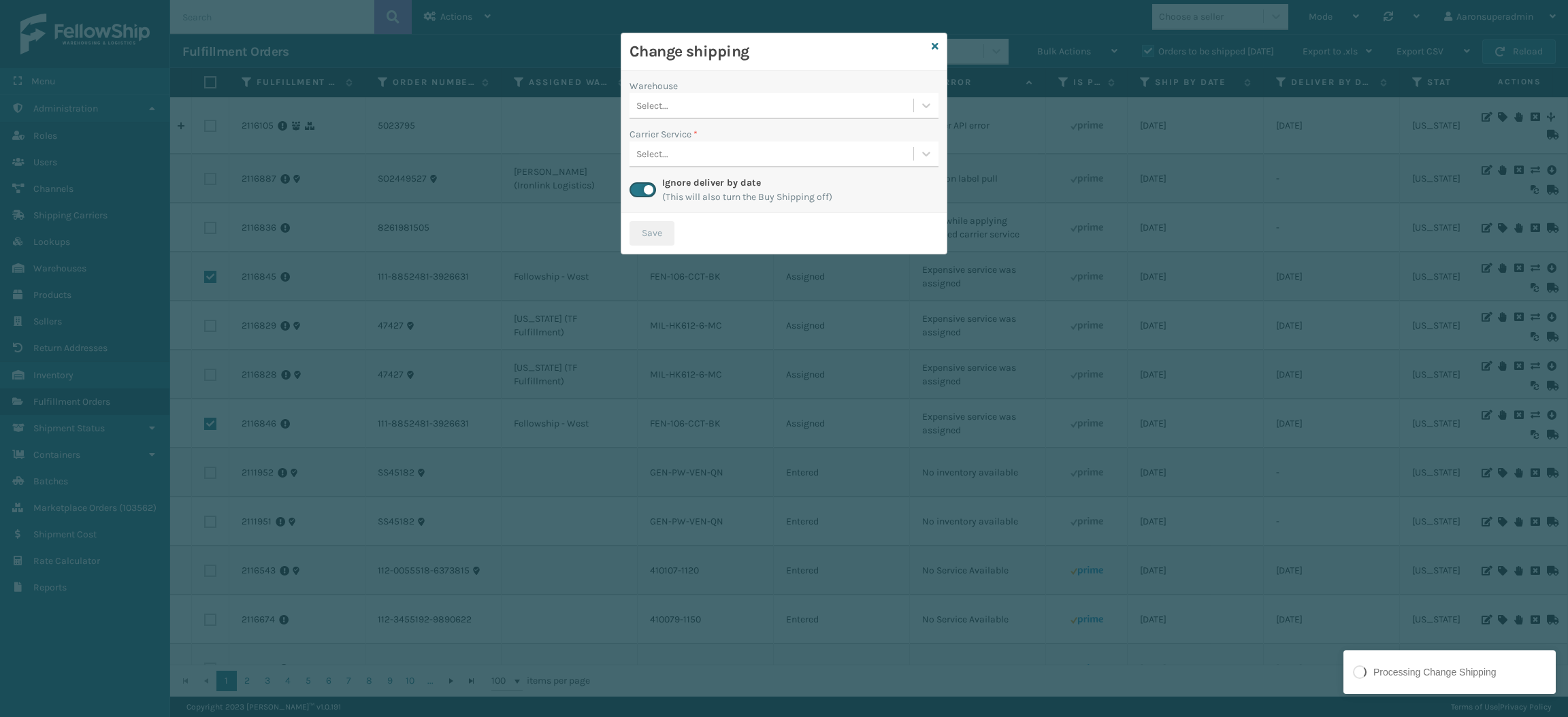
click at [707, 101] on div "Select..." at bounding box center [772, 105] width 284 height 23
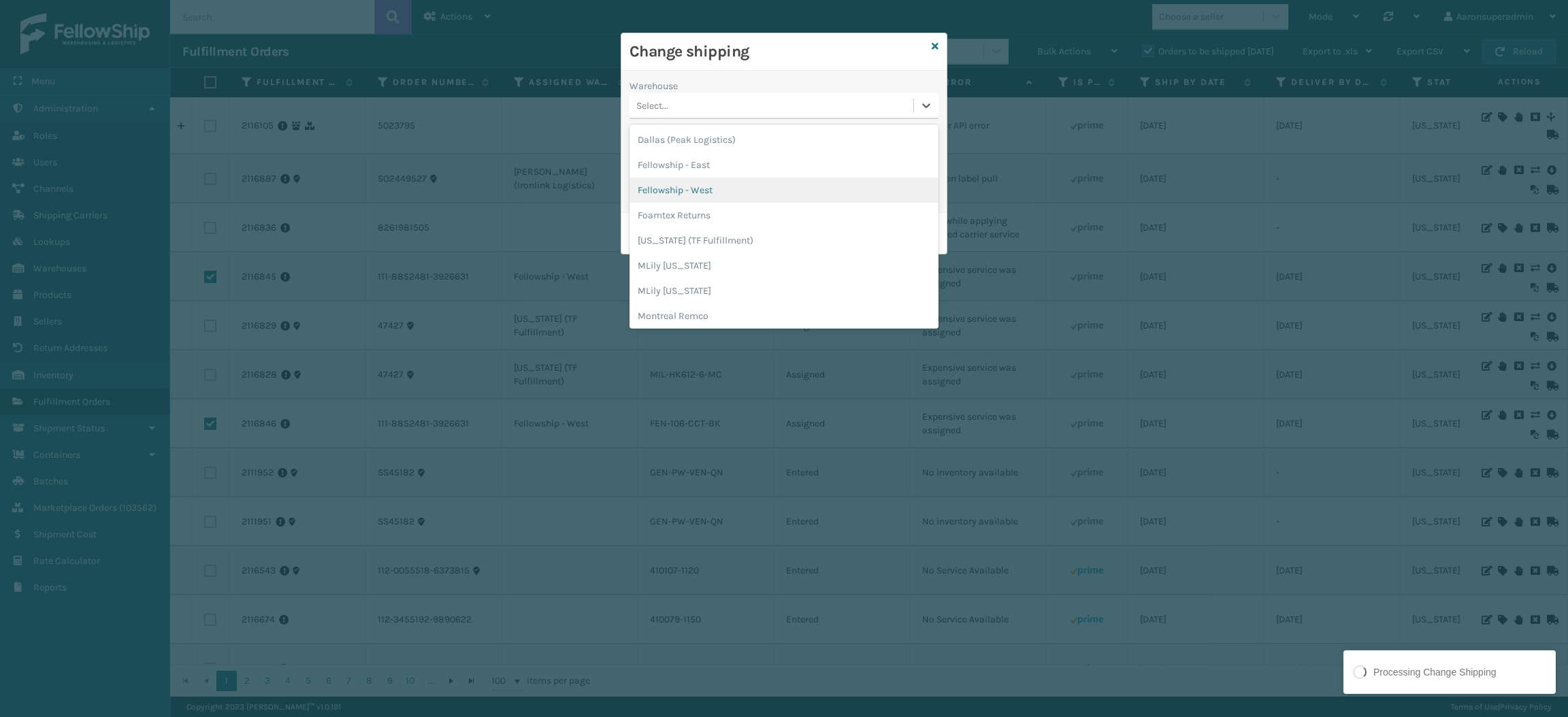
click at [697, 190] on div "Fellowship - West" at bounding box center [784, 190] width 309 height 26
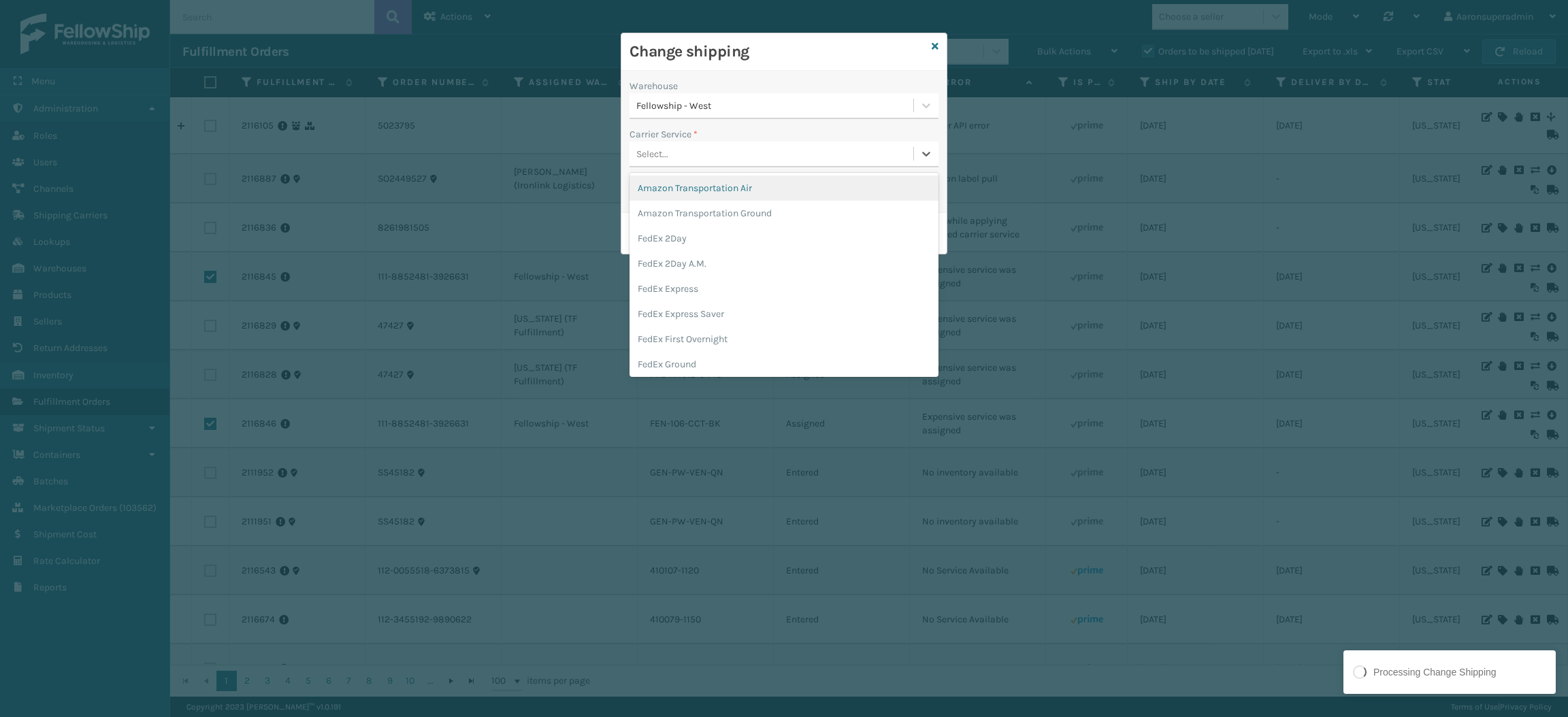
click at [676, 157] on div "Select..." at bounding box center [772, 154] width 284 height 23
click at [694, 304] on div "FedEx Home Delivery" at bounding box center [784, 304] width 309 height 26
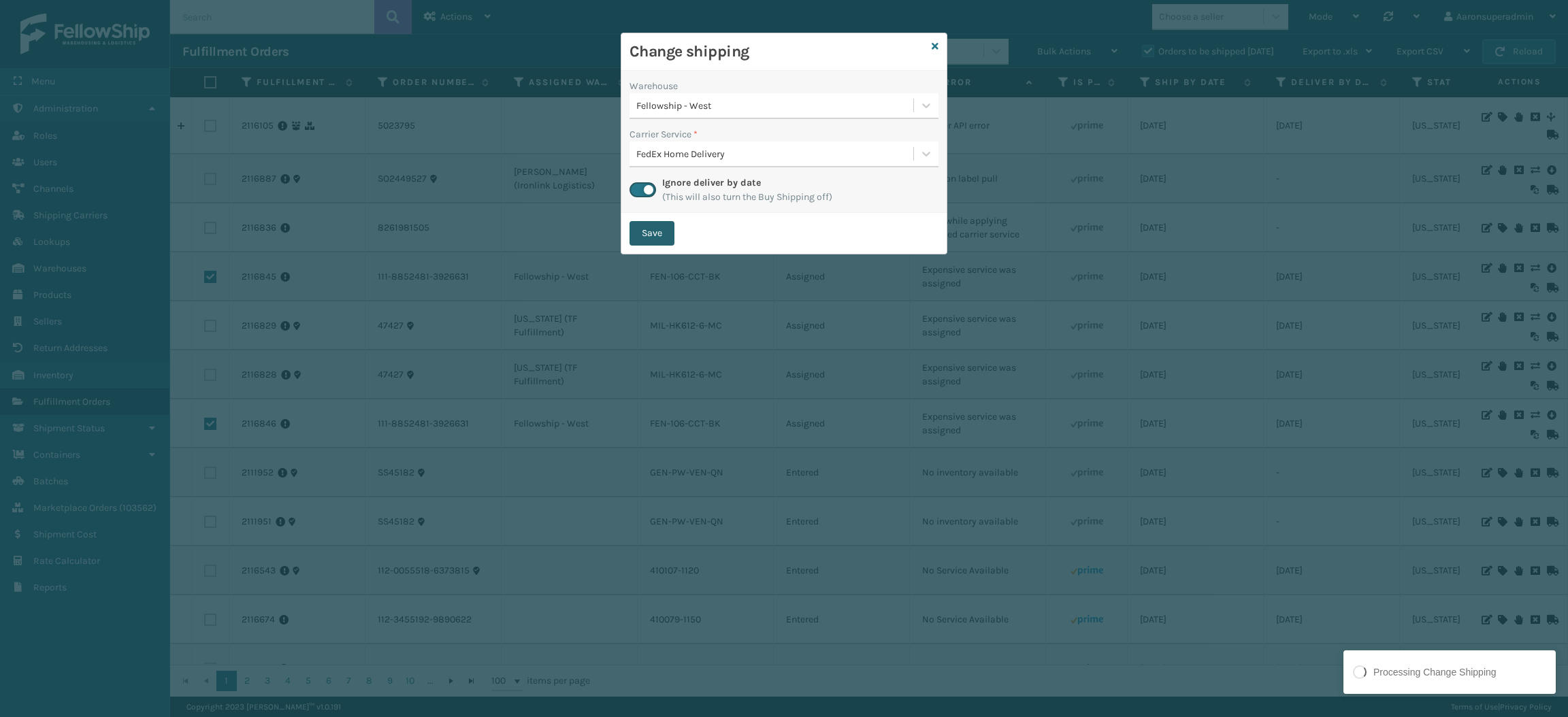
click at [645, 234] on button "Save" at bounding box center [652, 234] width 45 height 25
checkbox input "false"
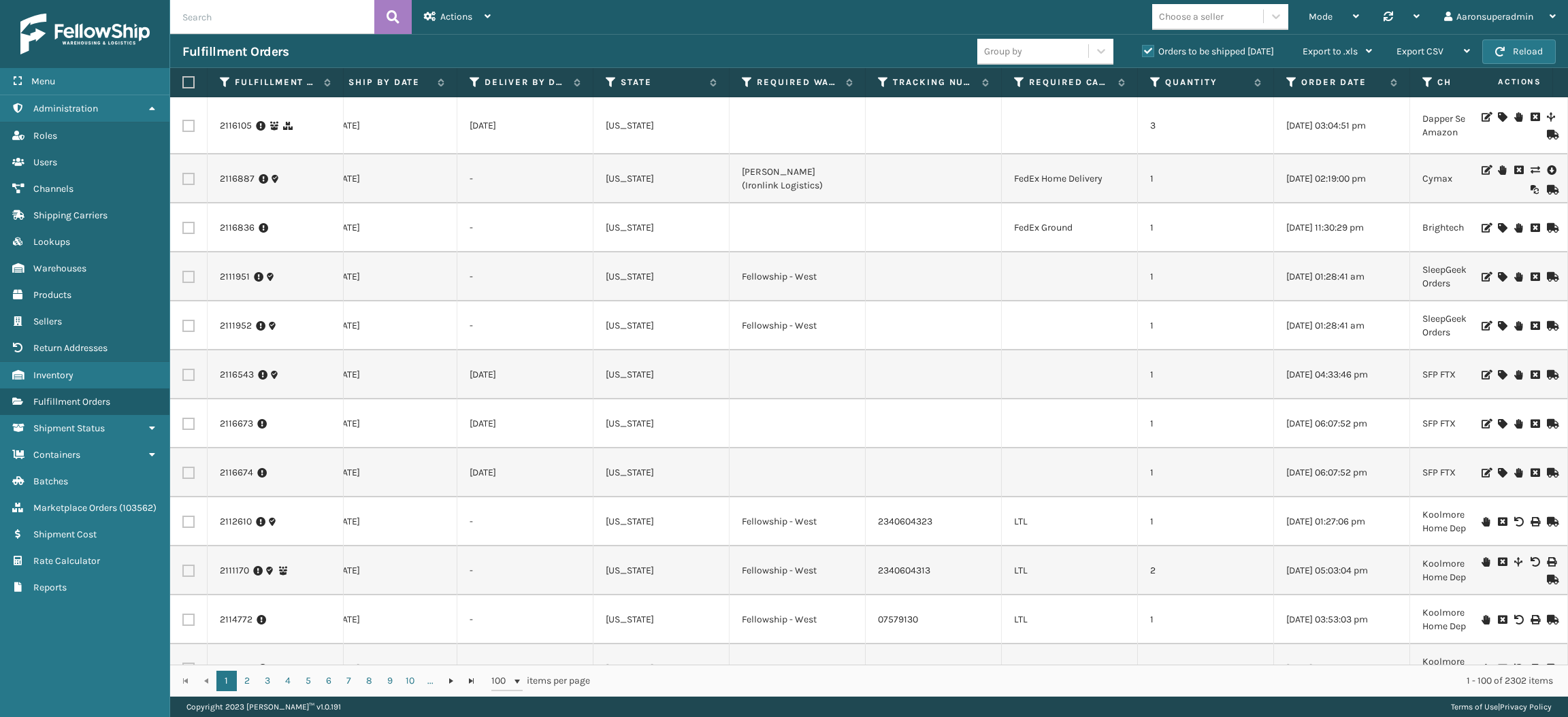
scroll to position [0, 0]
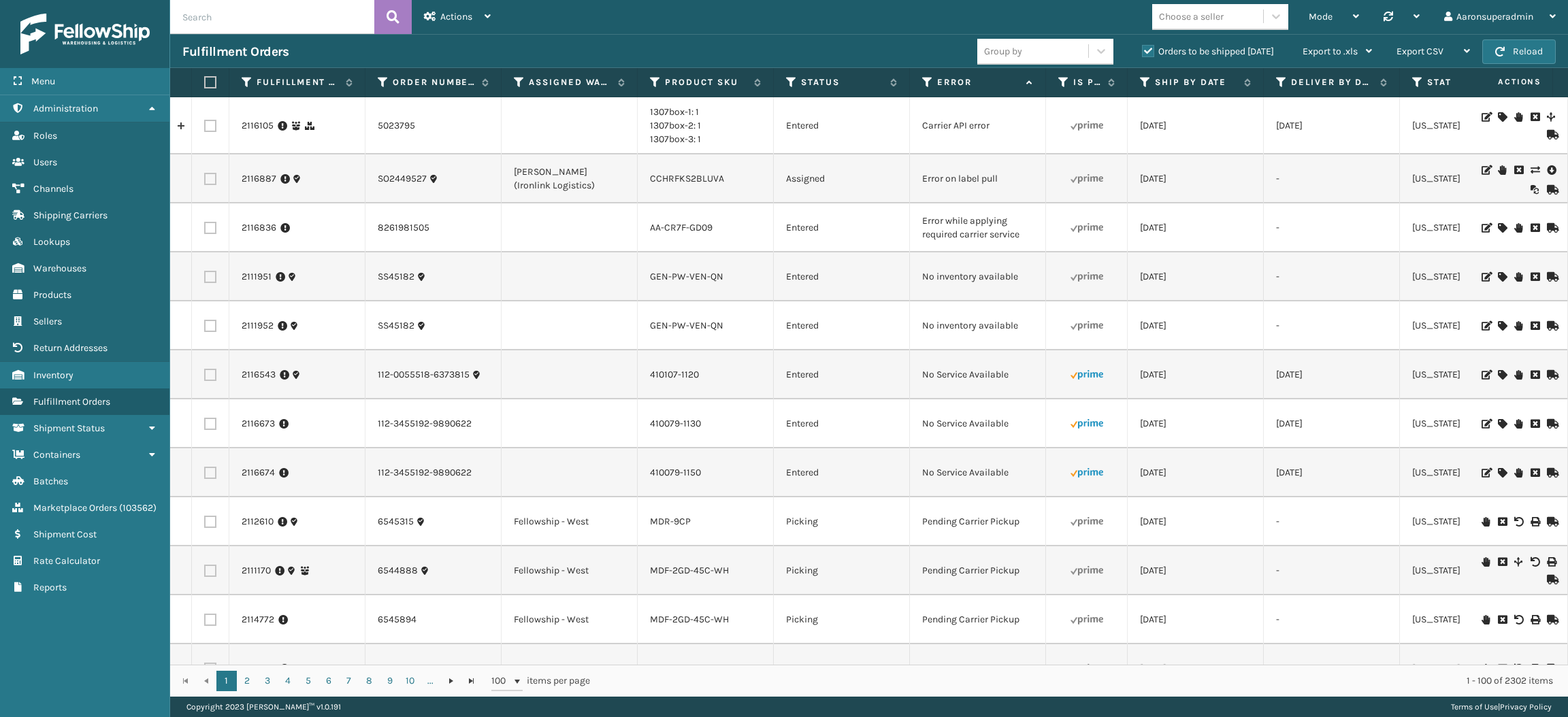
click at [1498, 378] on icon at bounding box center [1502, 375] width 8 height 10
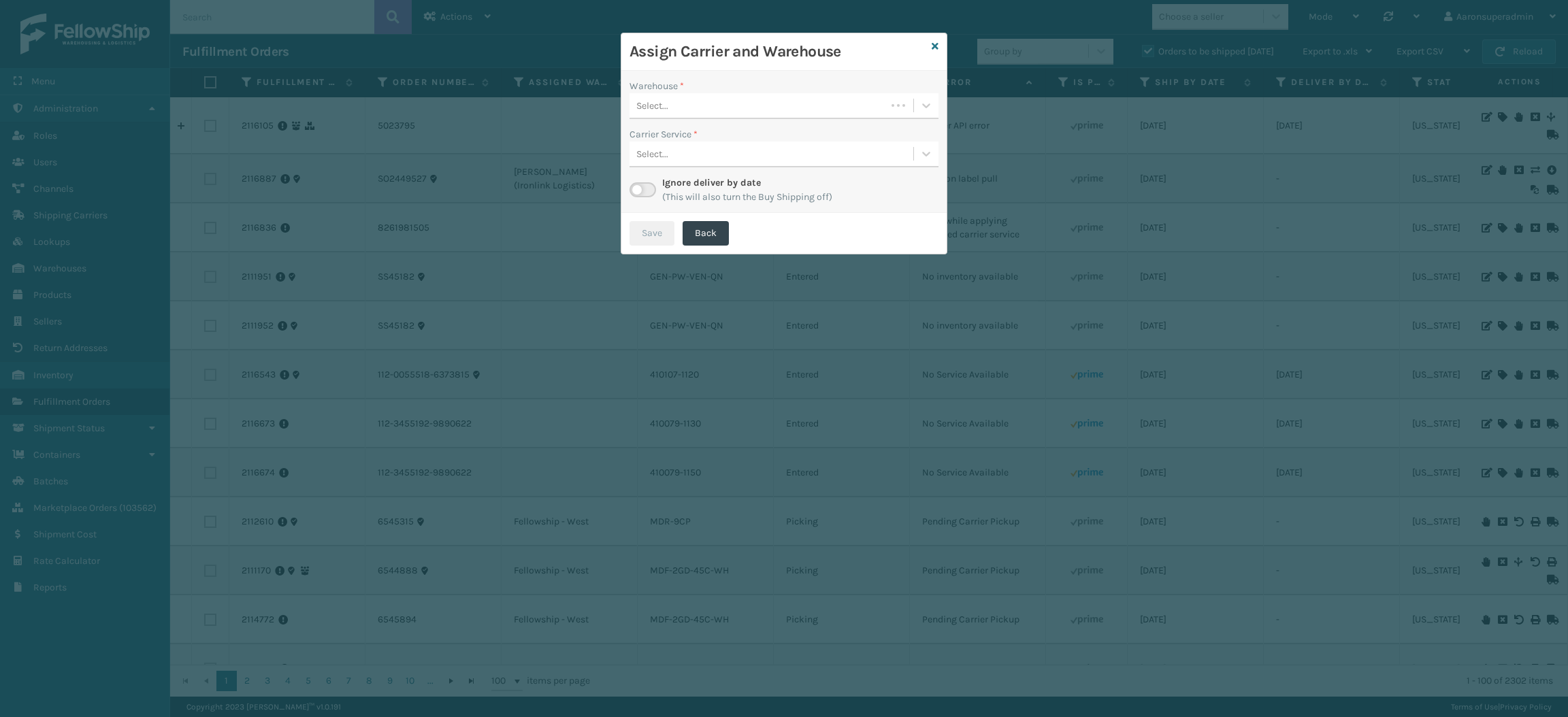
click at [774, 110] on div "Select..." at bounding box center [758, 105] width 257 height 23
click at [687, 187] on div "SleepGeekz Warehouse" at bounding box center [784, 190] width 309 height 26
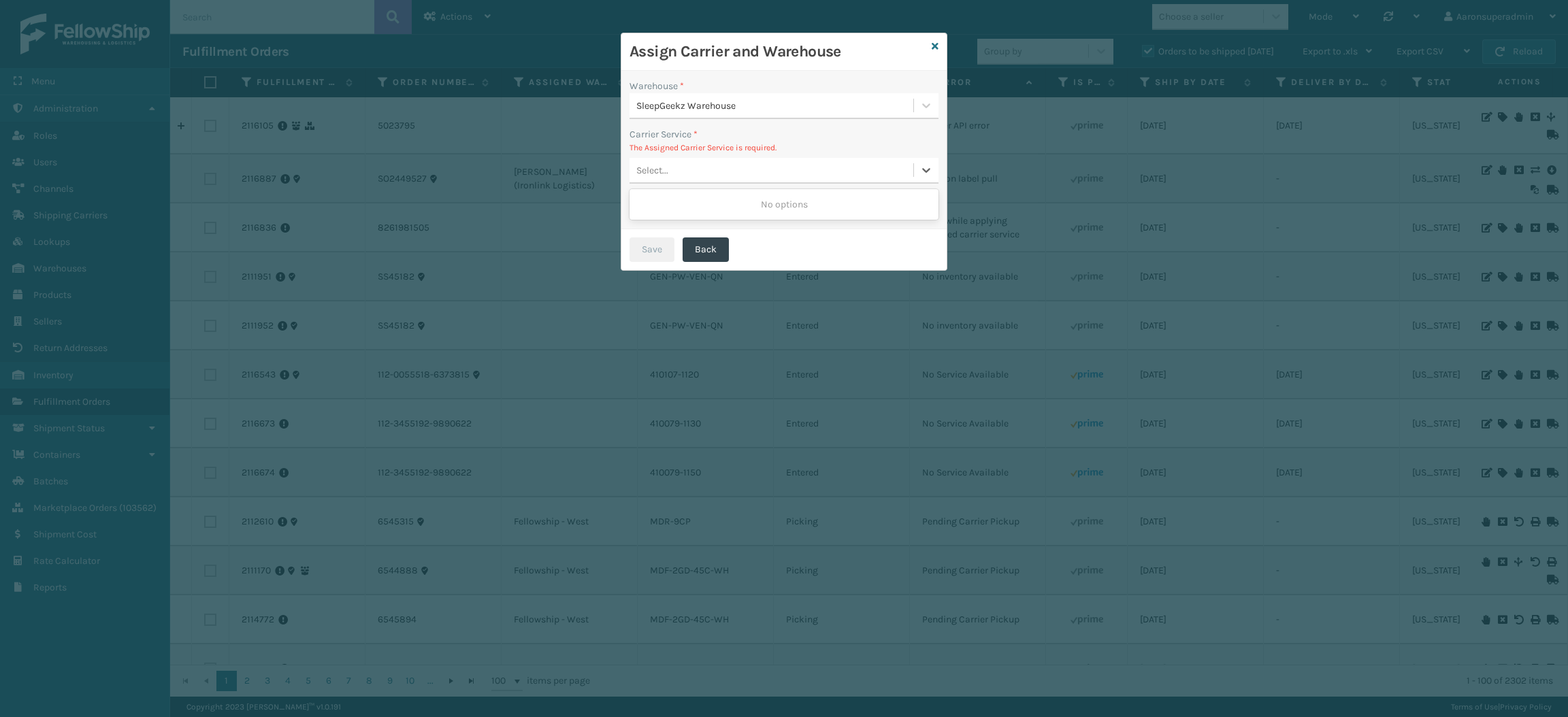
click at [666, 183] on div "Select..." at bounding box center [784, 171] width 309 height 26
click at [933, 43] on icon at bounding box center [935, 46] width 7 height 10
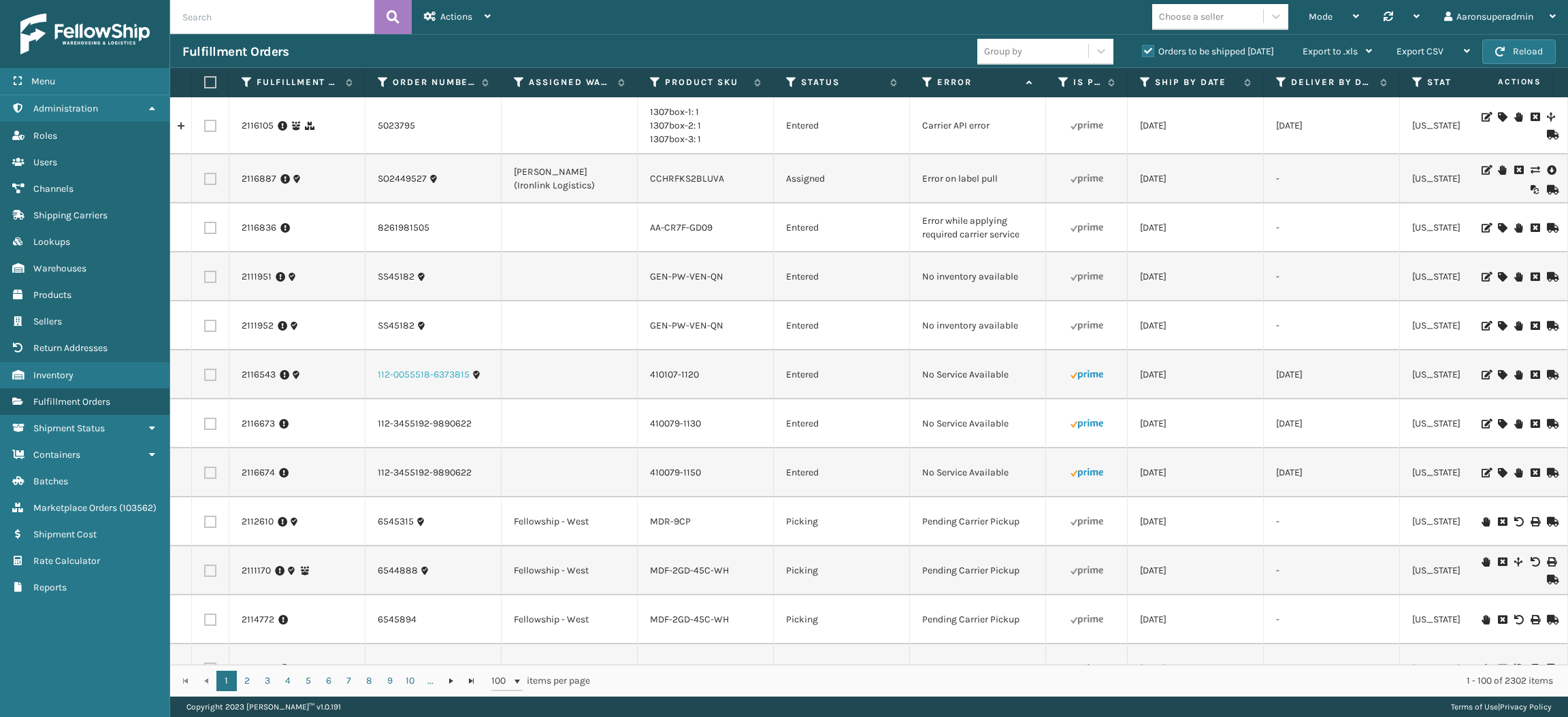
click at [459, 378] on link "112-0055518-6373815" at bounding box center [423, 375] width 92 height 14
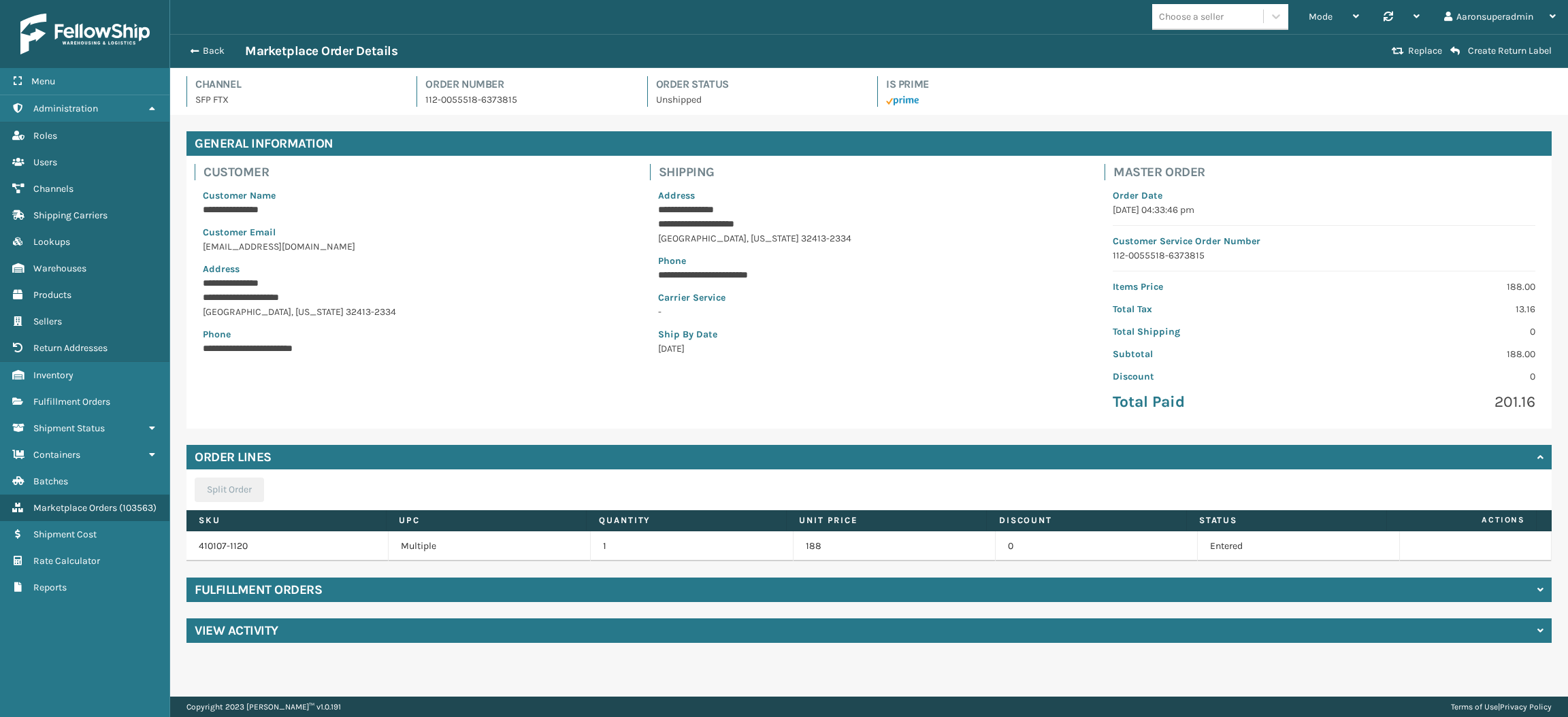
click at [195, 43] on div "Back Marketplace Order Details" at bounding box center [785, 51] width 1205 height 17
click at [197, 54] on span "button" at bounding box center [192, 51] width 8 height 10
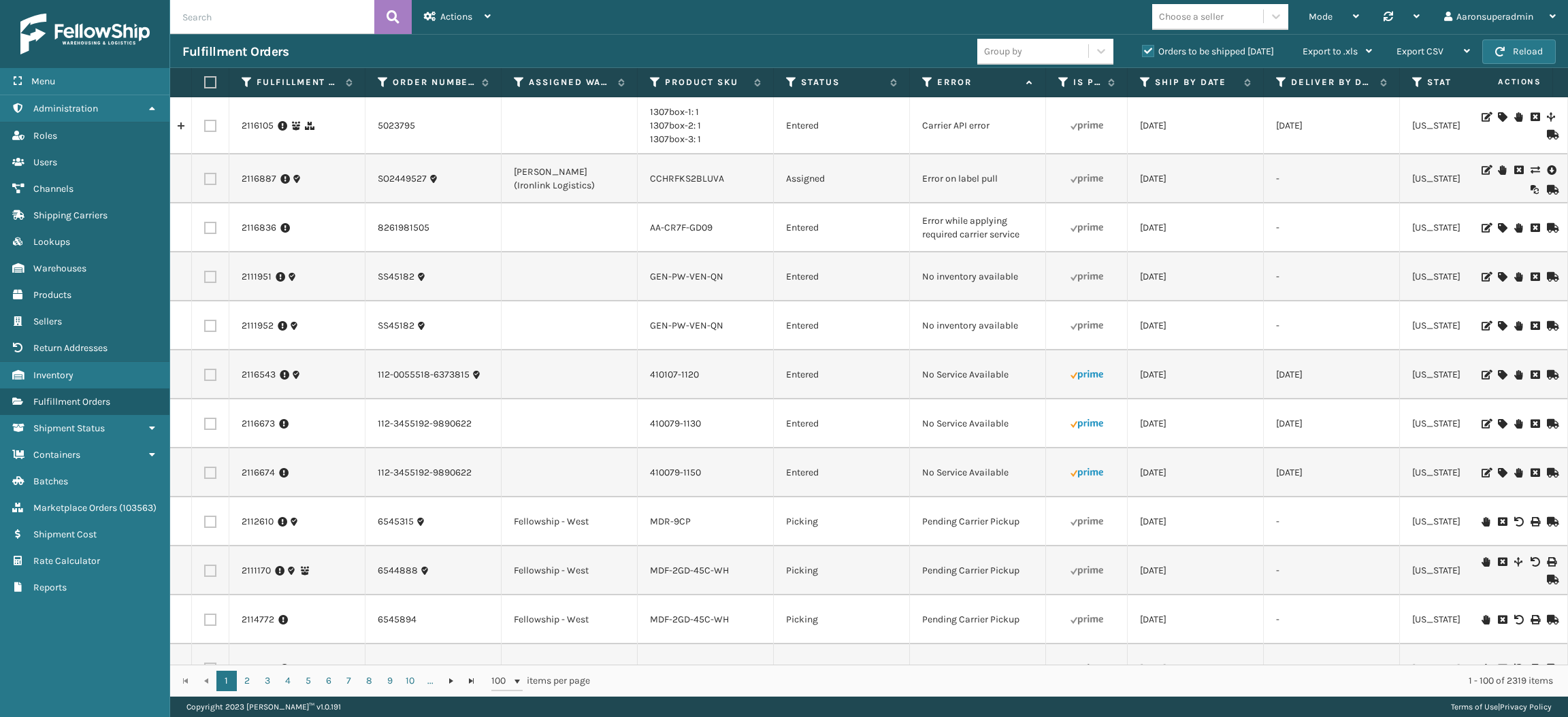
click at [1498, 423] on icon at bounding box center [1502, 424] width 8 height 10
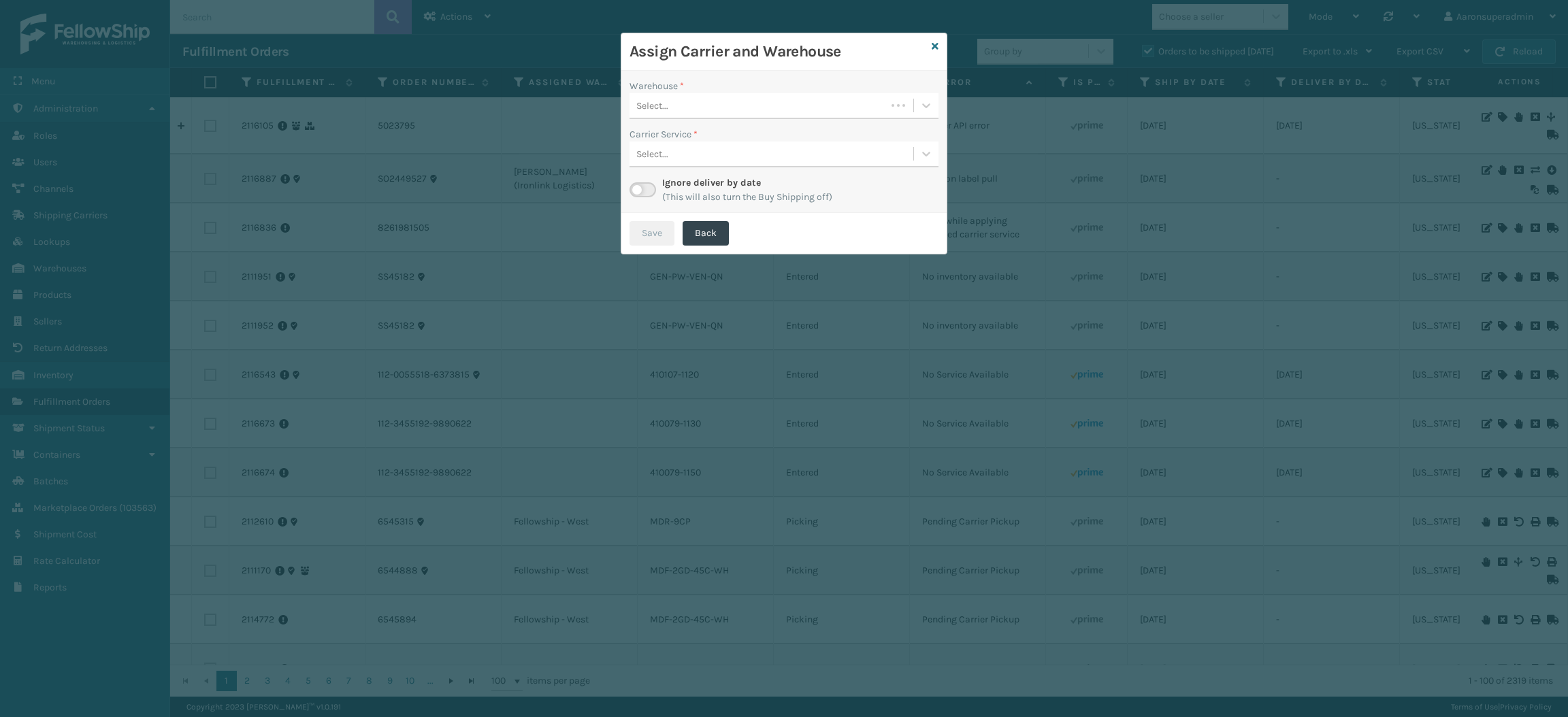
click at [669, 104] on div "Select..." at bounding box center [758, 105] width 257 height 23
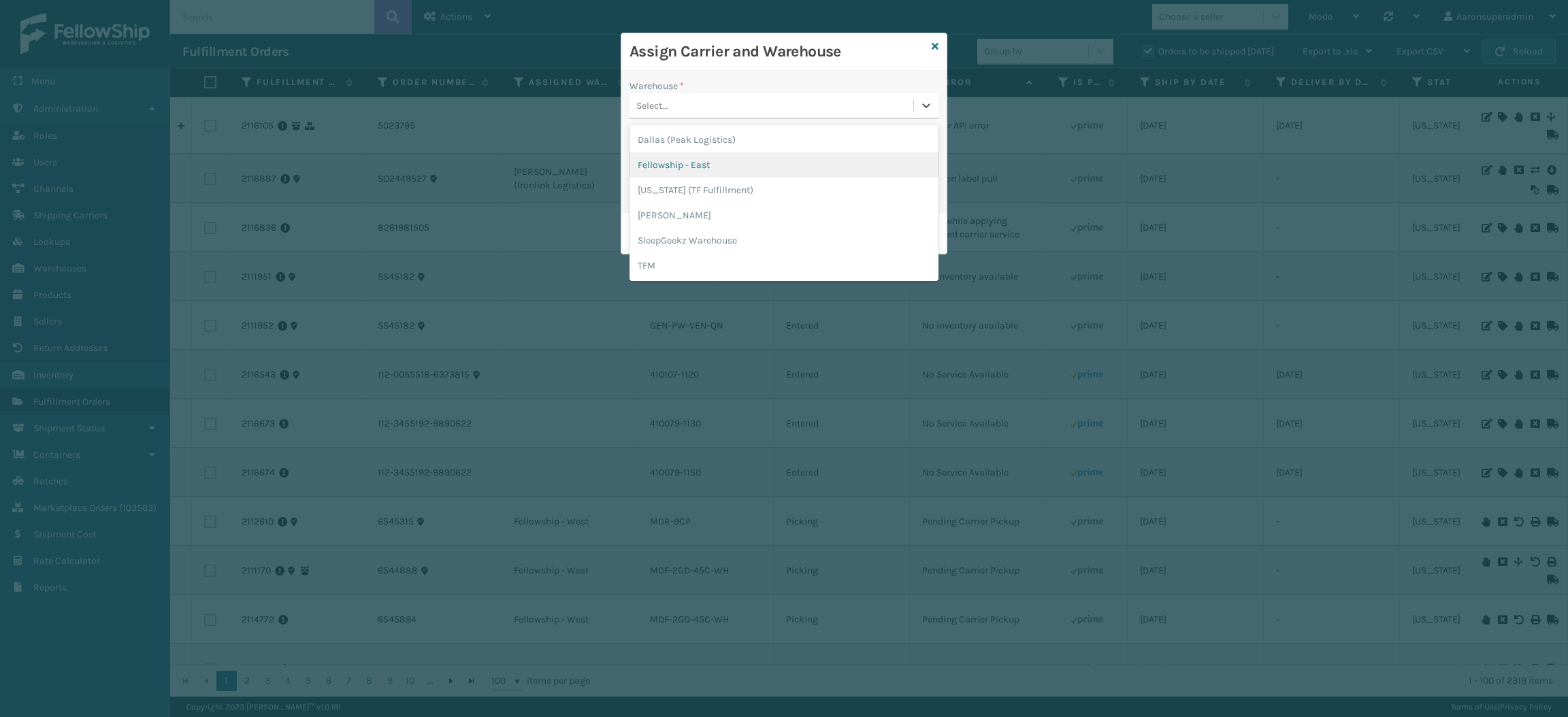
click at [685, 170] on div "Fellowship - East" at bounding box center [784, 165] width 309 height 26
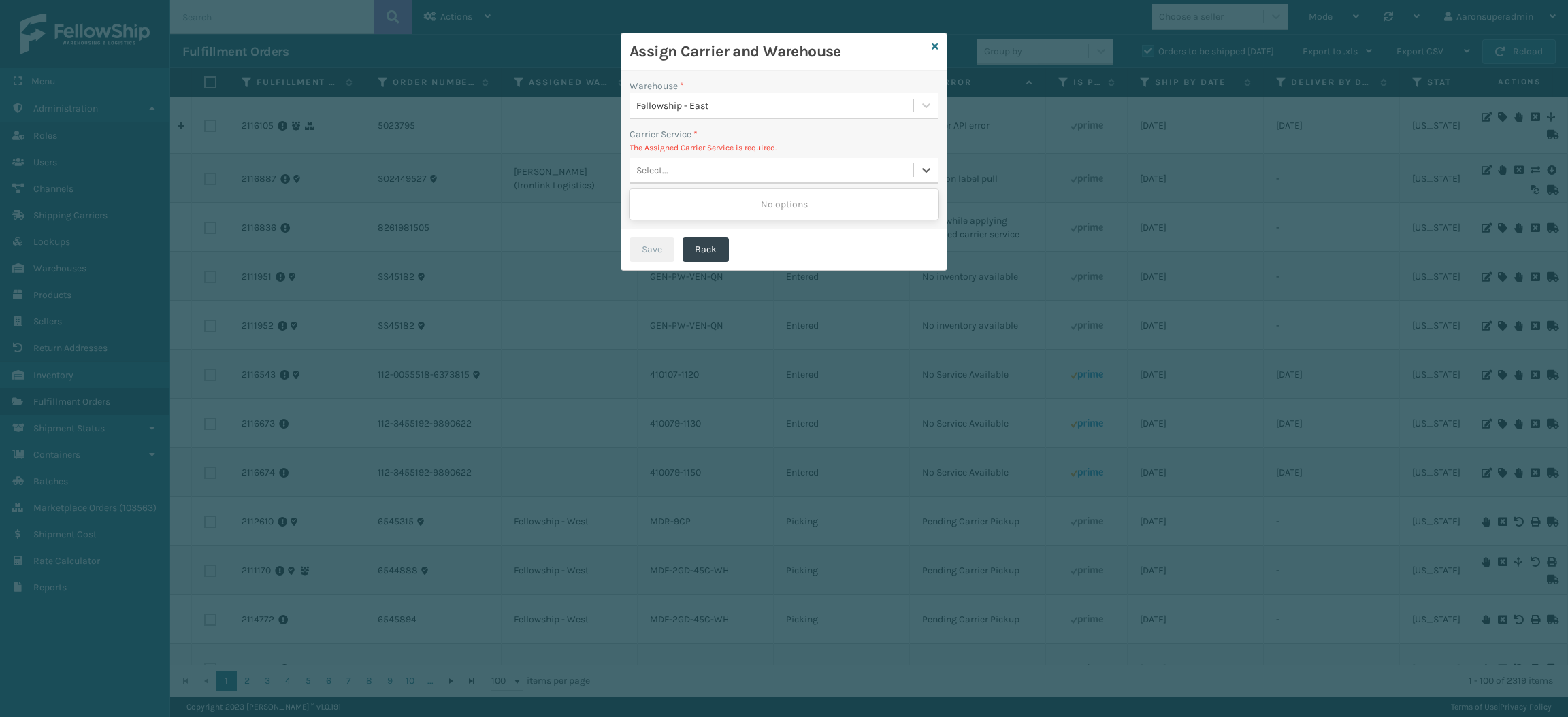
click at [677, 173] on div "Select..." at bounding box center [772, 170] width 284 height 23
click at [671, 161] on div "Select..." at bounding box center [772, 170] width 284 height 23
click at [643, 201] on label at bounding box center [643, 206] width 26 height 15
click at [639, 201] on input "checkbox" at bounding box center [634, 203] width 9 height 9
checkbox input "true"
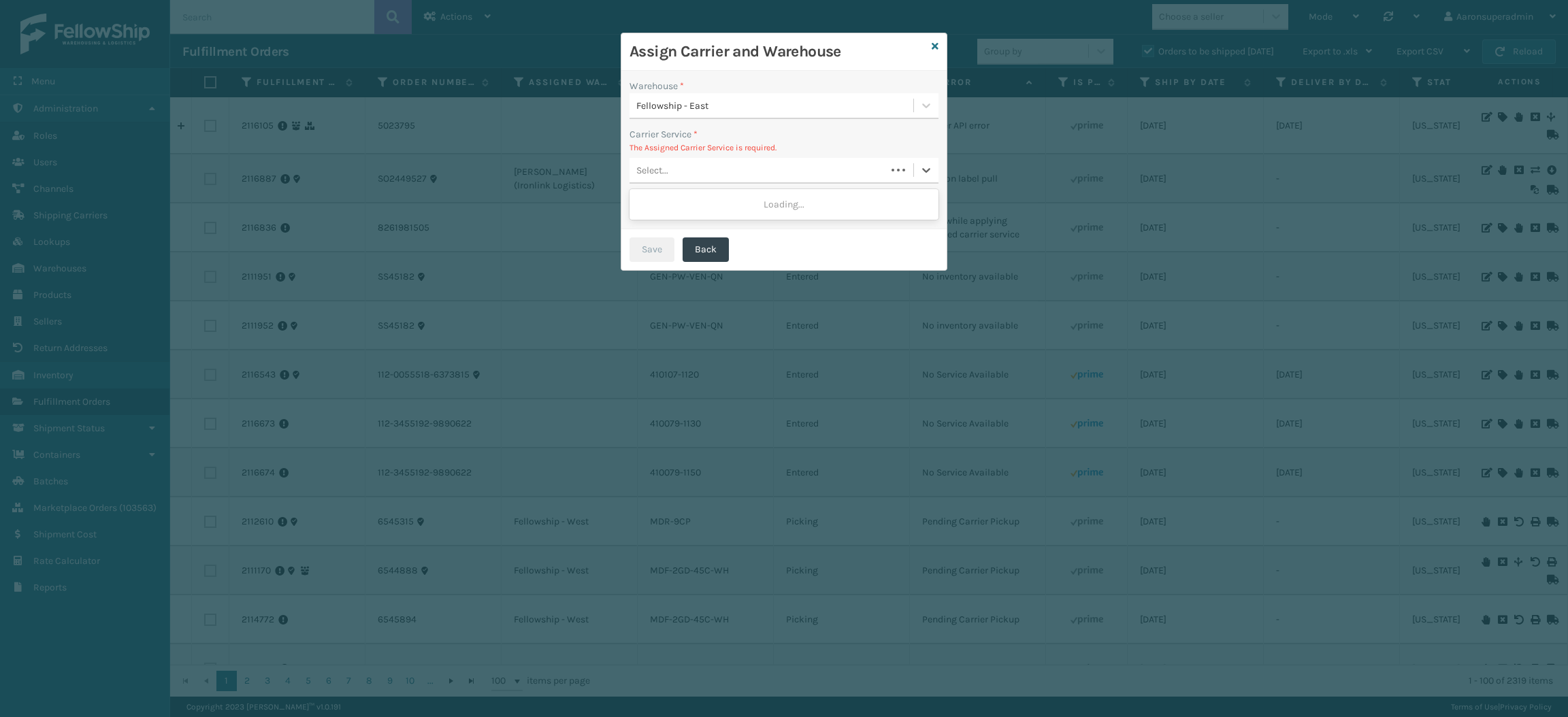
click at [658, 162] on div "Select..." at bounding box center [758, 170] width 257 height 23
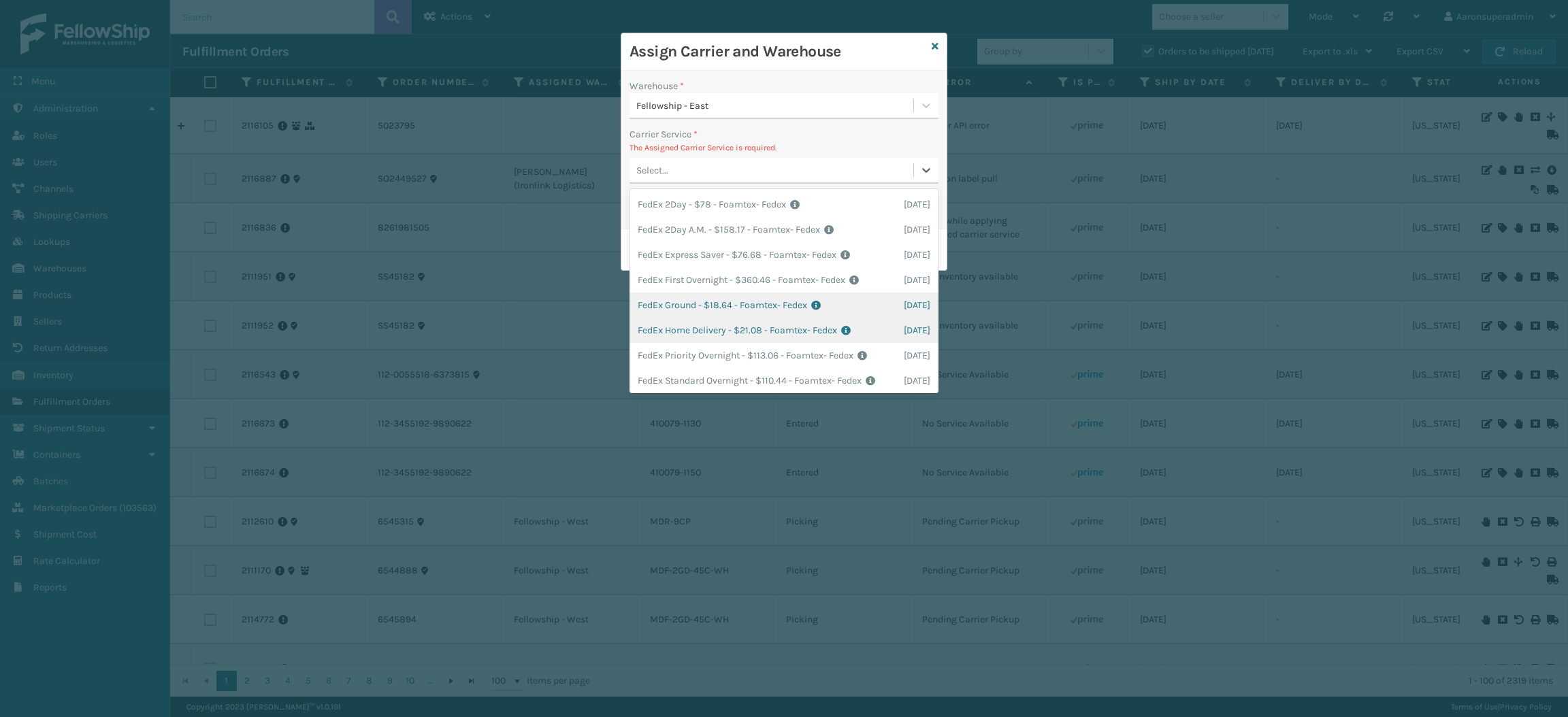
drag, startPoint x: 668, startPoint y: 324, endPoint x: 669, endPoint y: 312, distance: 12.0
click at [669, 312] on div "FedEx 2Day - $78 - Foamtex- Fedex Shipping Cost $78 Surplus Cost $0 Total $78 […" at bounding box center [784, 291] width 309 height 204
click at [669, 312] on div "FedEx Ground - $18.64 - Foamtex- Fedex Shipping Cost $18.64 Surplus Cost $0 Tot…" at bounding box center [784, 305] width 309 height 26
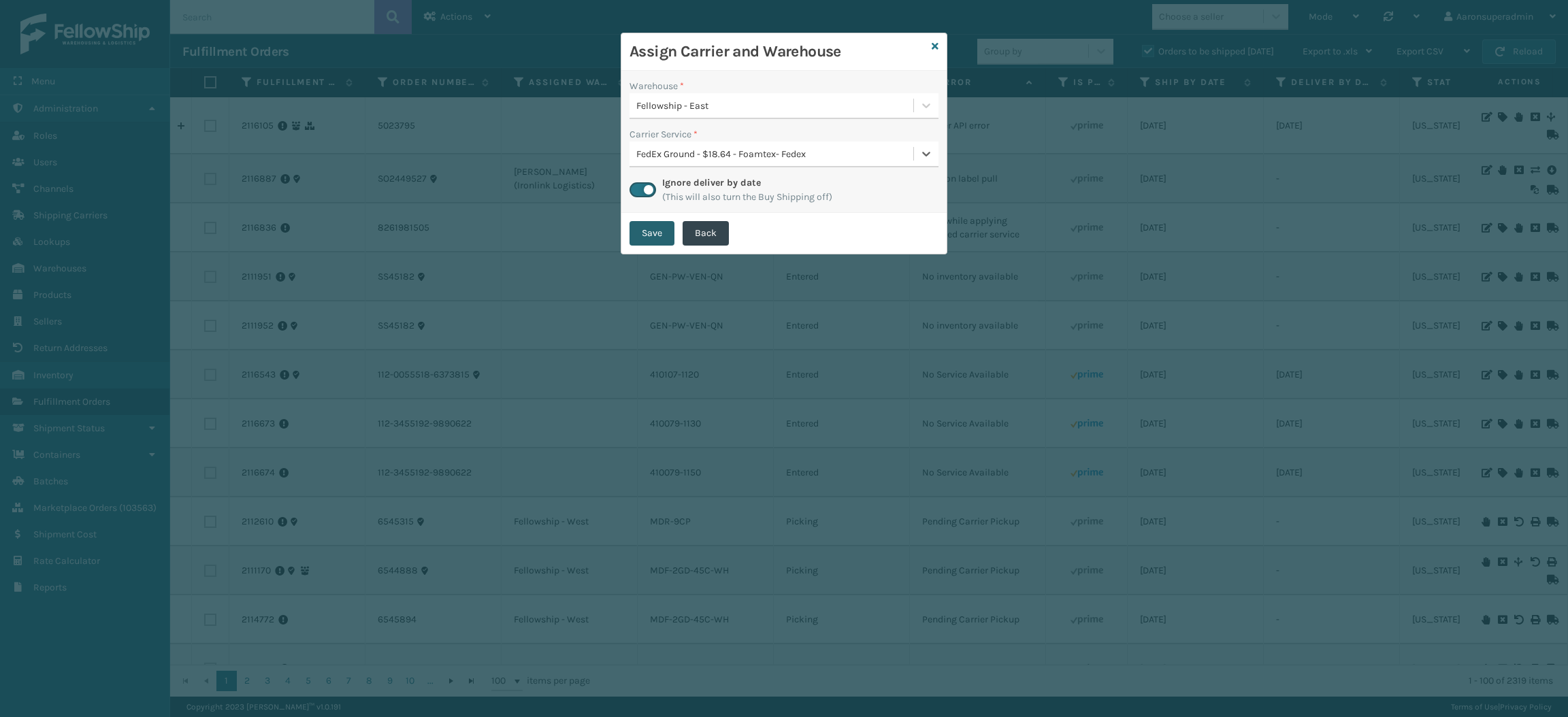
click at [645, 223] on button "Save" at bounding box center [652, 234] width 45 height 25
